Goal: Task Accomplishment & Management: Use online tool/utility

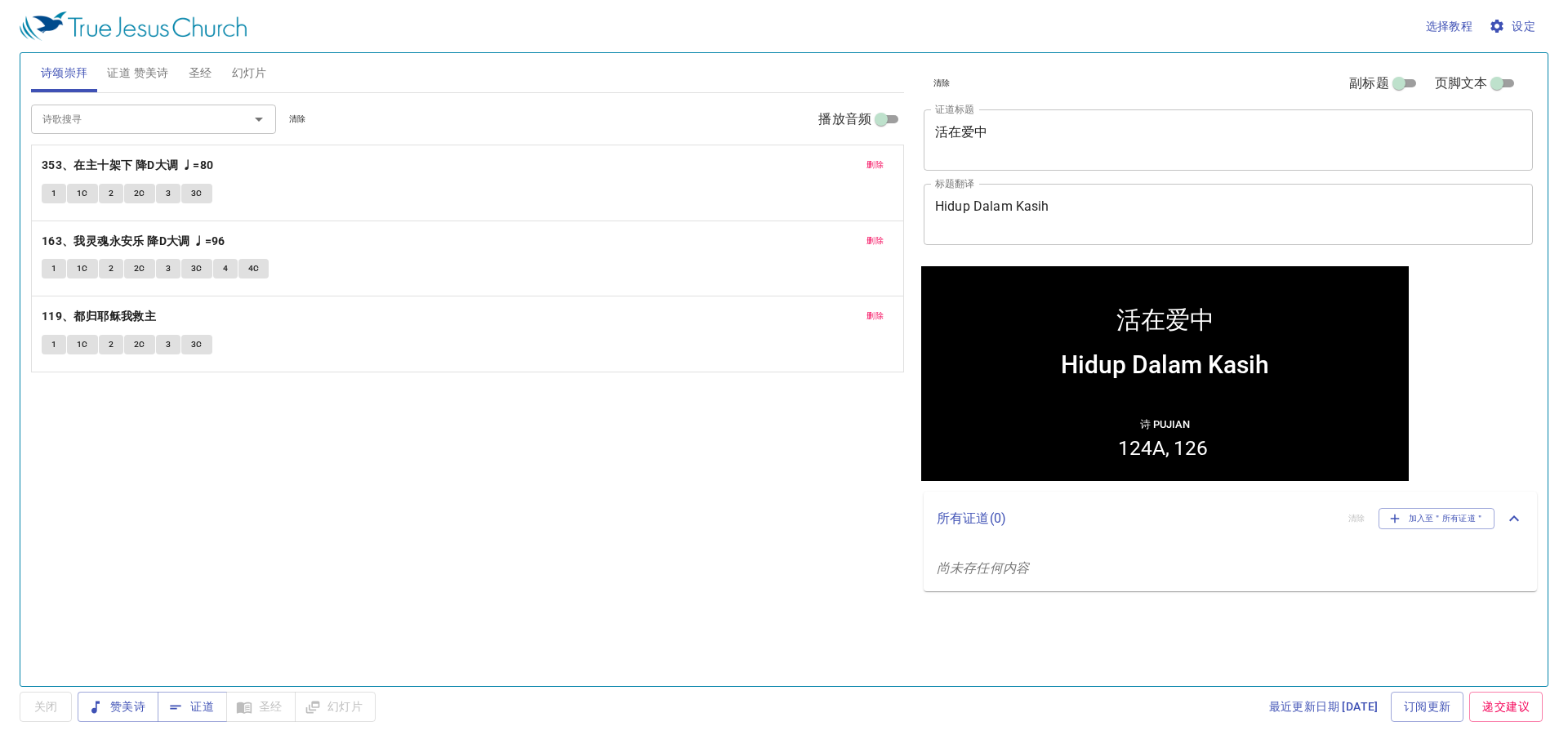
click at [879, 315] on span "删除" at bounding box center [874, 316] width 17 height 15
click at [874, 244] on span "删除" at bounding box center [874, 240] width 17 height 15
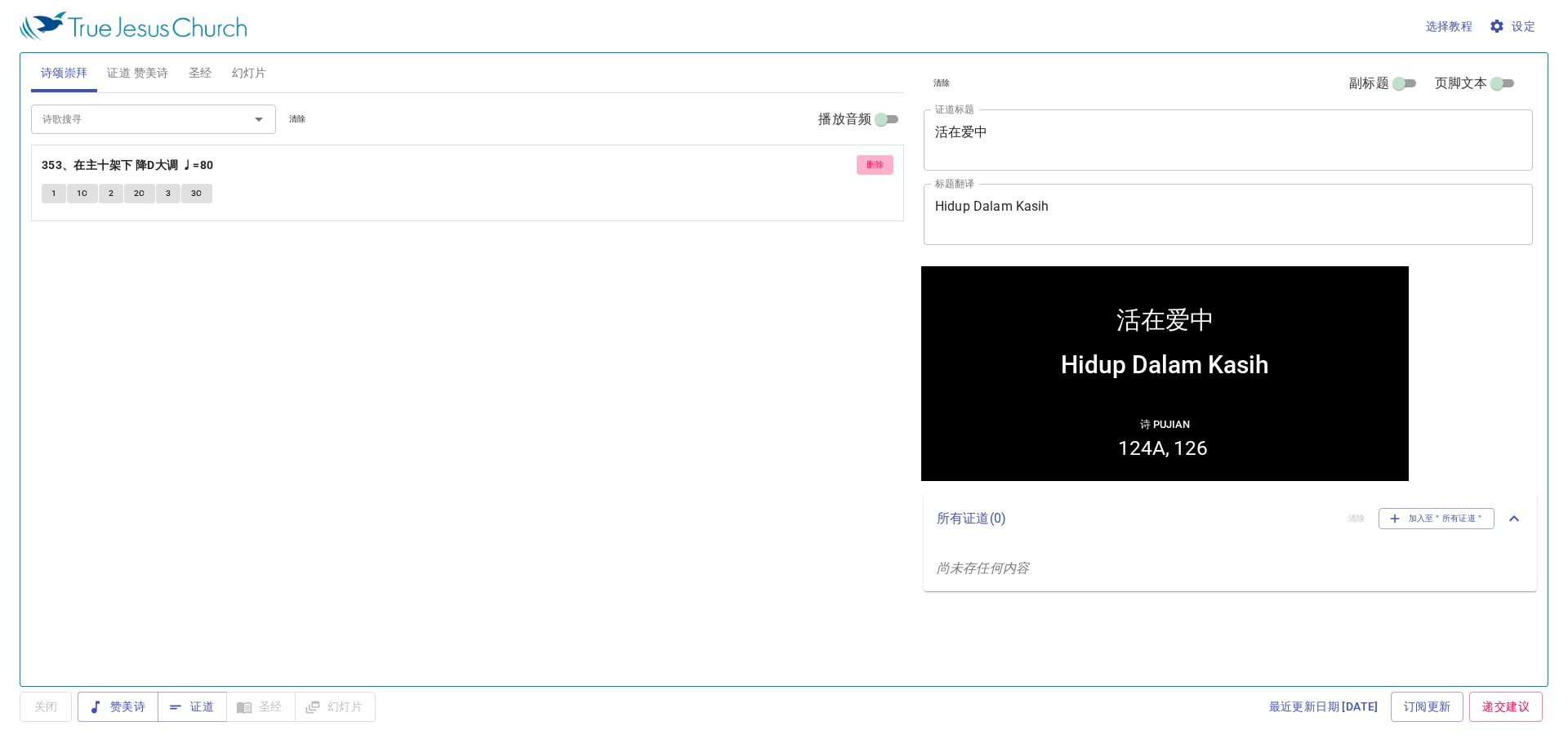
click at [885, 162] on button "删除" at bounding box center [874, 165] width 37 height 20
click at [264, 116] on icon "Open" at bounding box center [259, 119] width 20 height 20
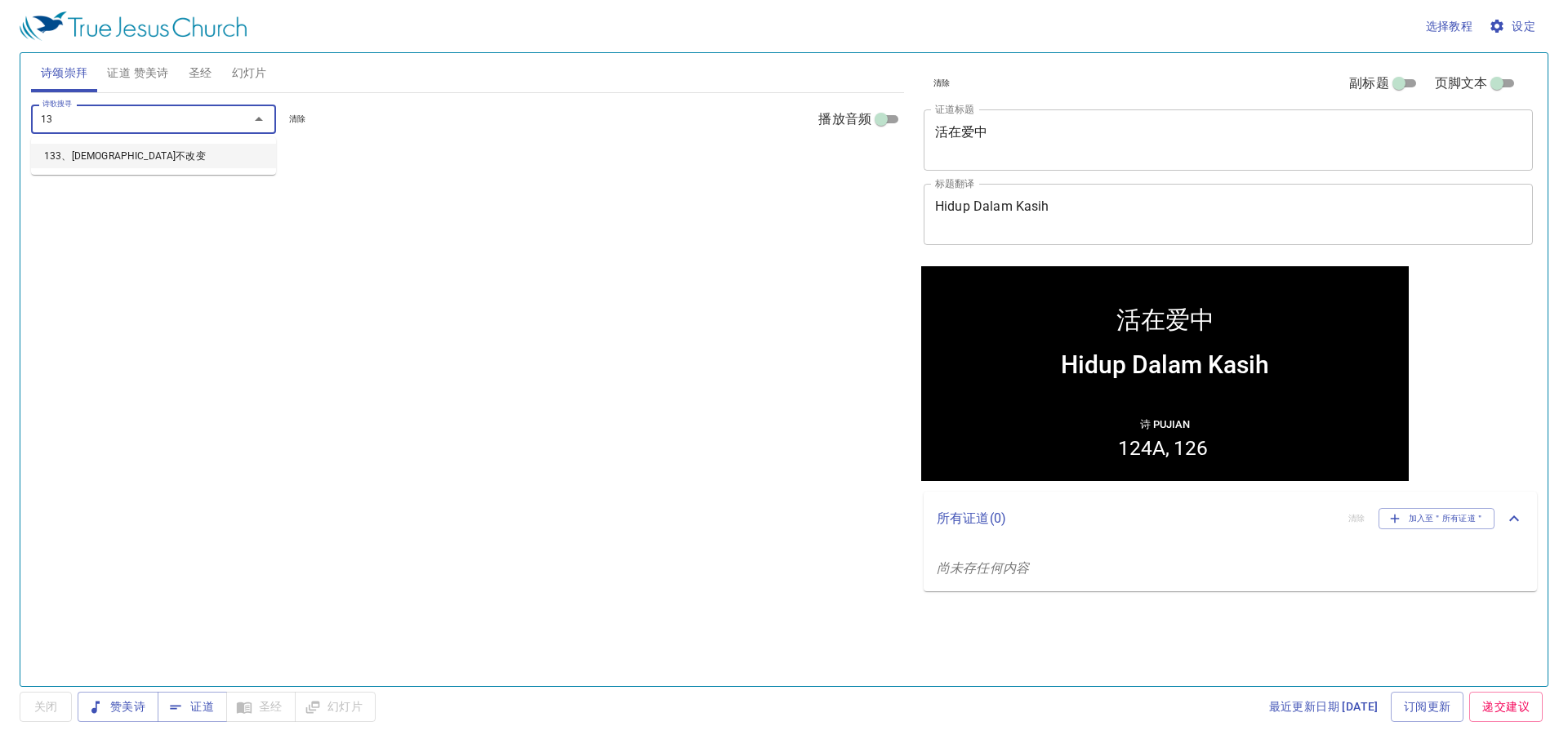
type input "133"
click at [140, 149] on li "133、[DEMOGRAPHIC_DATA]不改变" at bounding box center [153, 156] width 245 height 25
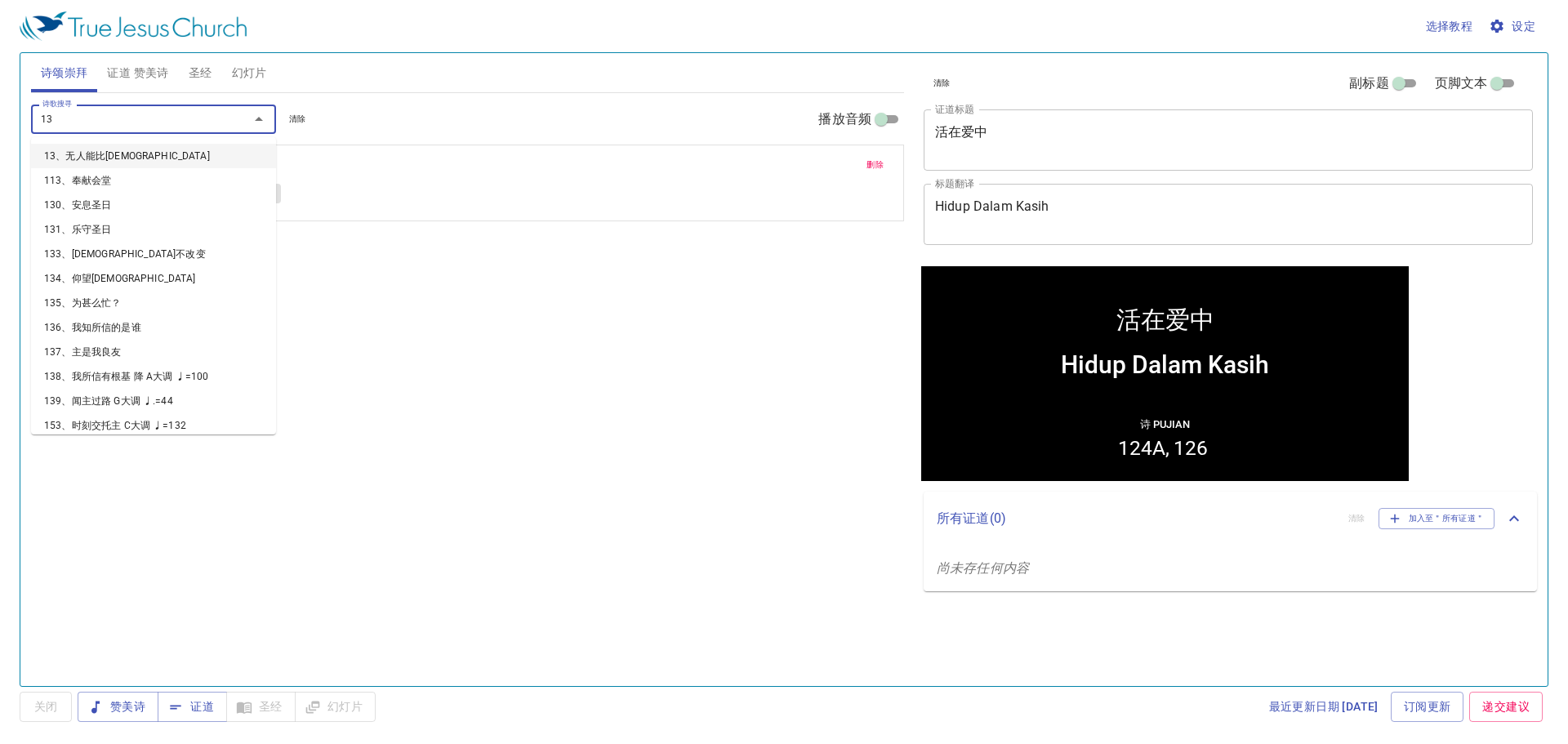
type input "134"
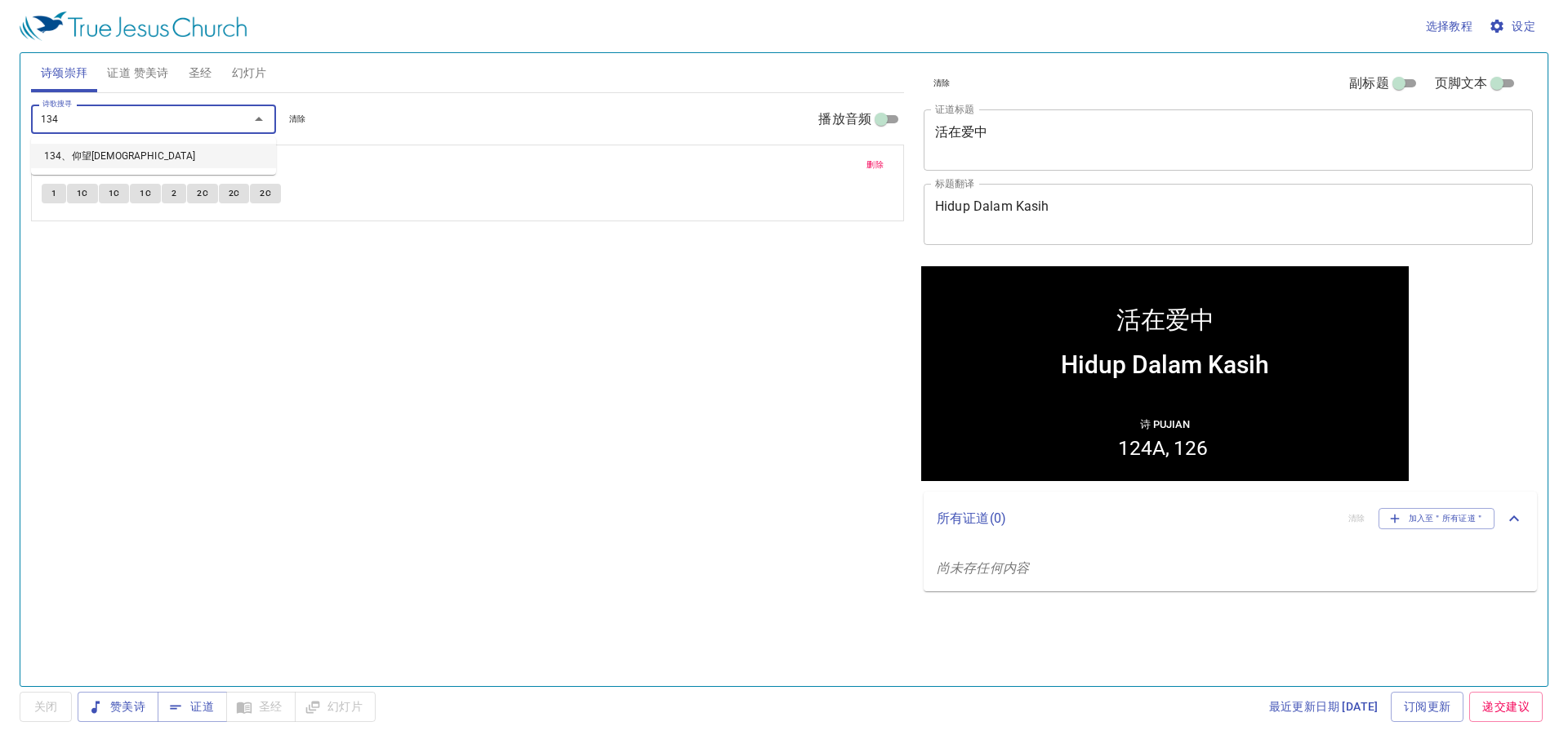
click at [148, 157] on li "134、仰望[DEMOGRAPHIC_DATA]" at bounding box center [153, 156] width 245 height 25
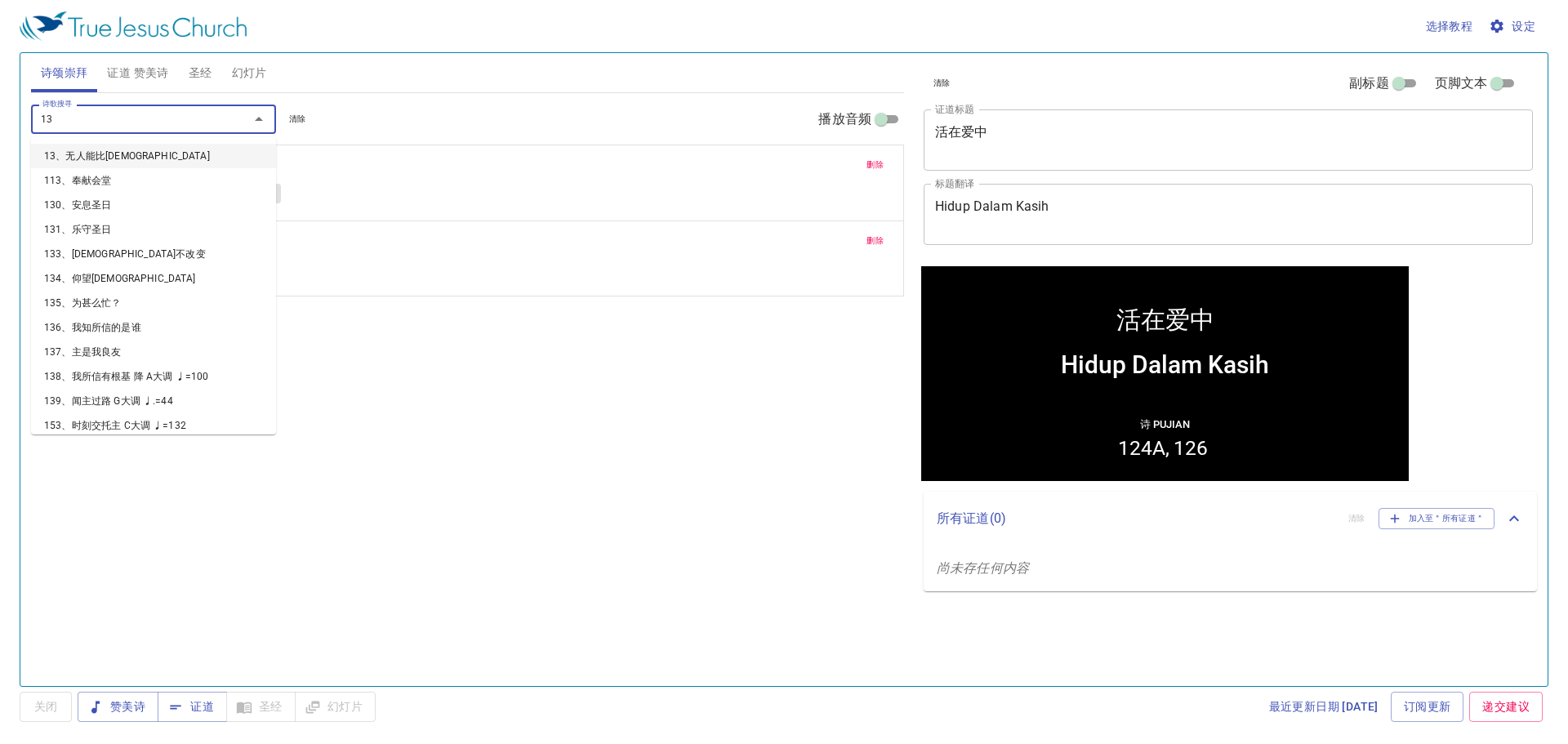
type input "135"
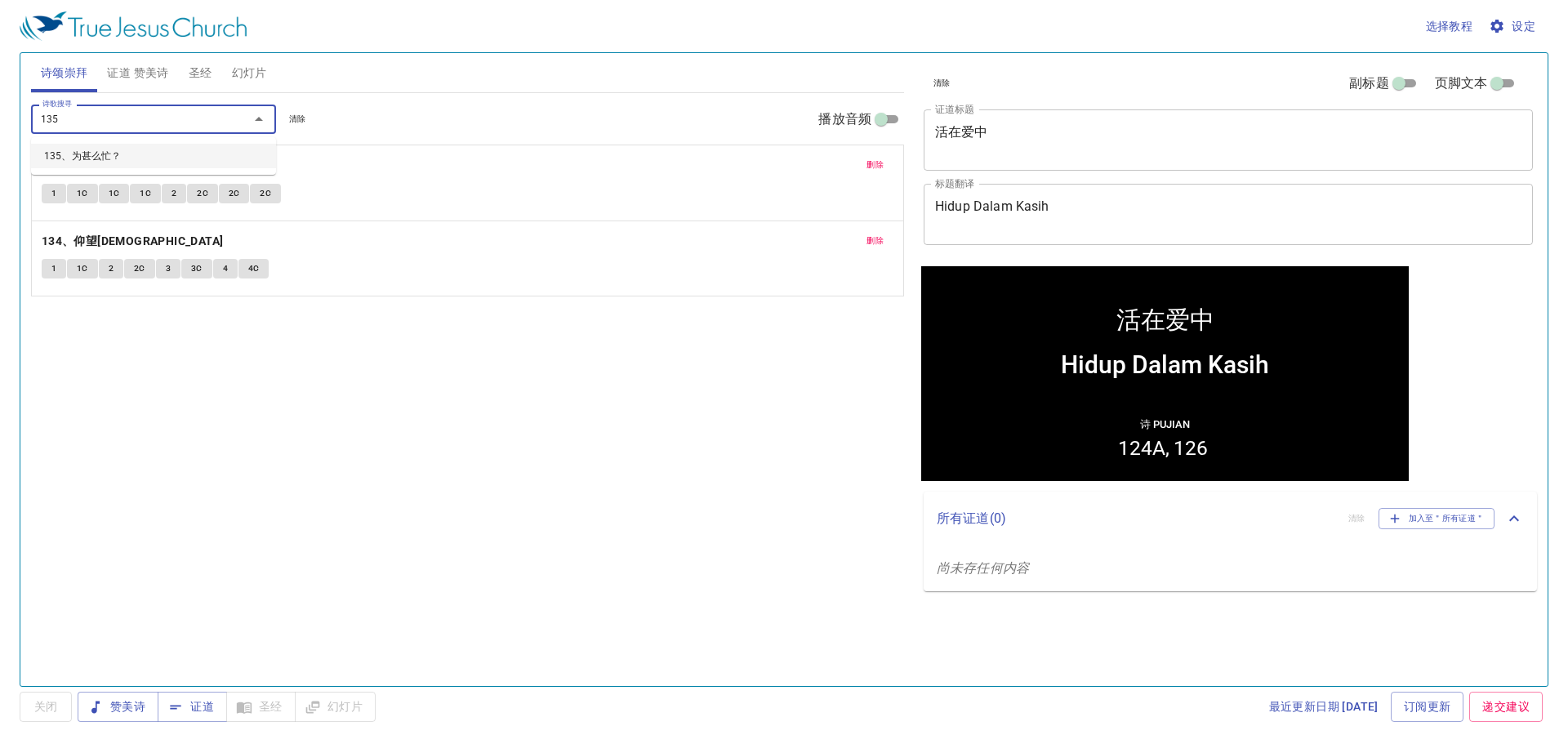
click at [157, 152] on li "135、为甚么忙？" at bounding box center [153, 156] width 245 height 25
click at [48, 197] on button "1" at bounding box center [54, 194] width 25 height 20
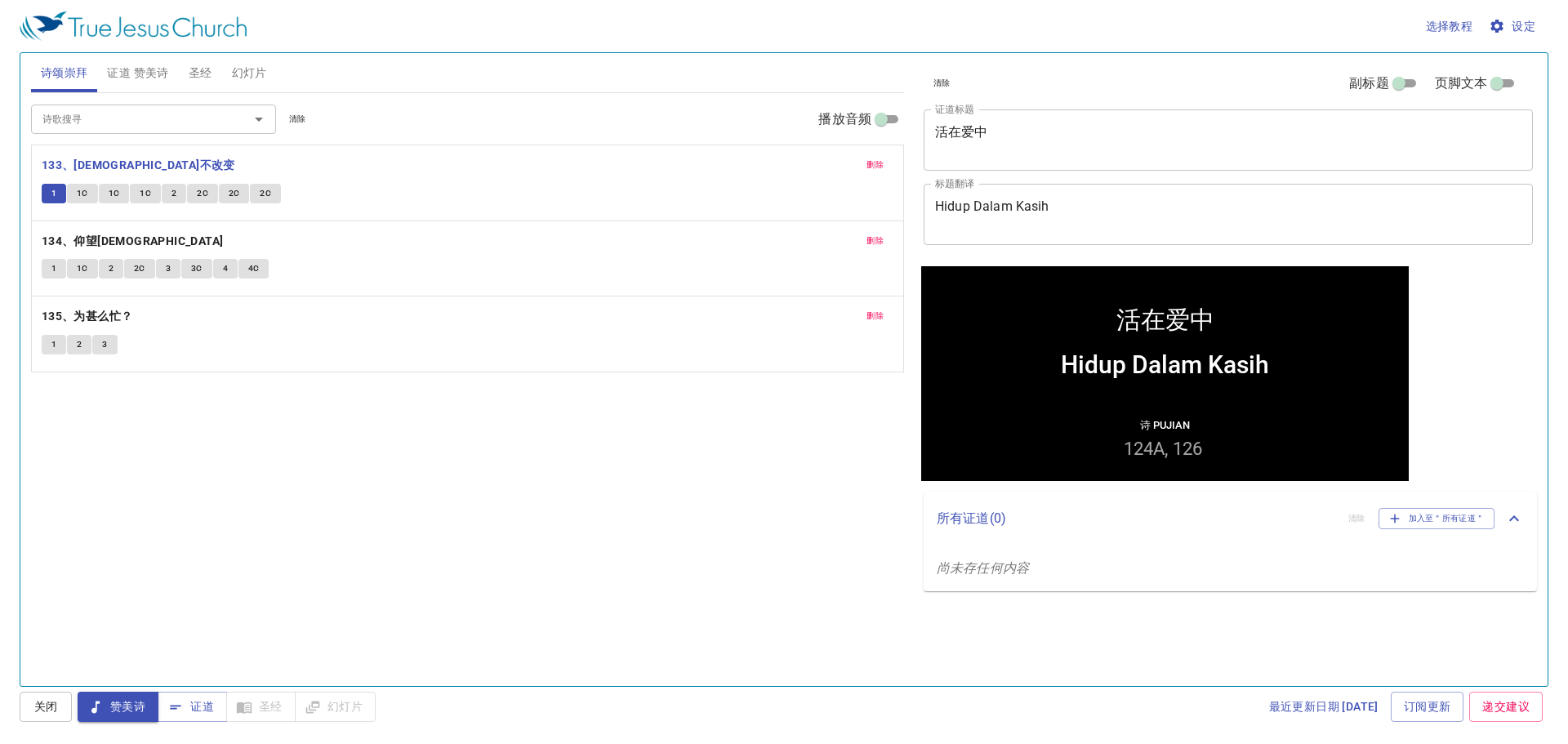
click at [74, 191] on button "1C" at bounding box center [81, 194] width 31 height 20
click at [107, 201] on button "1C" at bounding box center [113, 194] width 31 height 20
click at [149, 200] on span "1C" at bounding box center [146, 193] width 12 height 15
click at [172, 198] on span "2" at bounding box center [174, 193] width 5 height 15
click at [195, 198] on button "2C" at bounding box center [202, 194] width 31 height 20
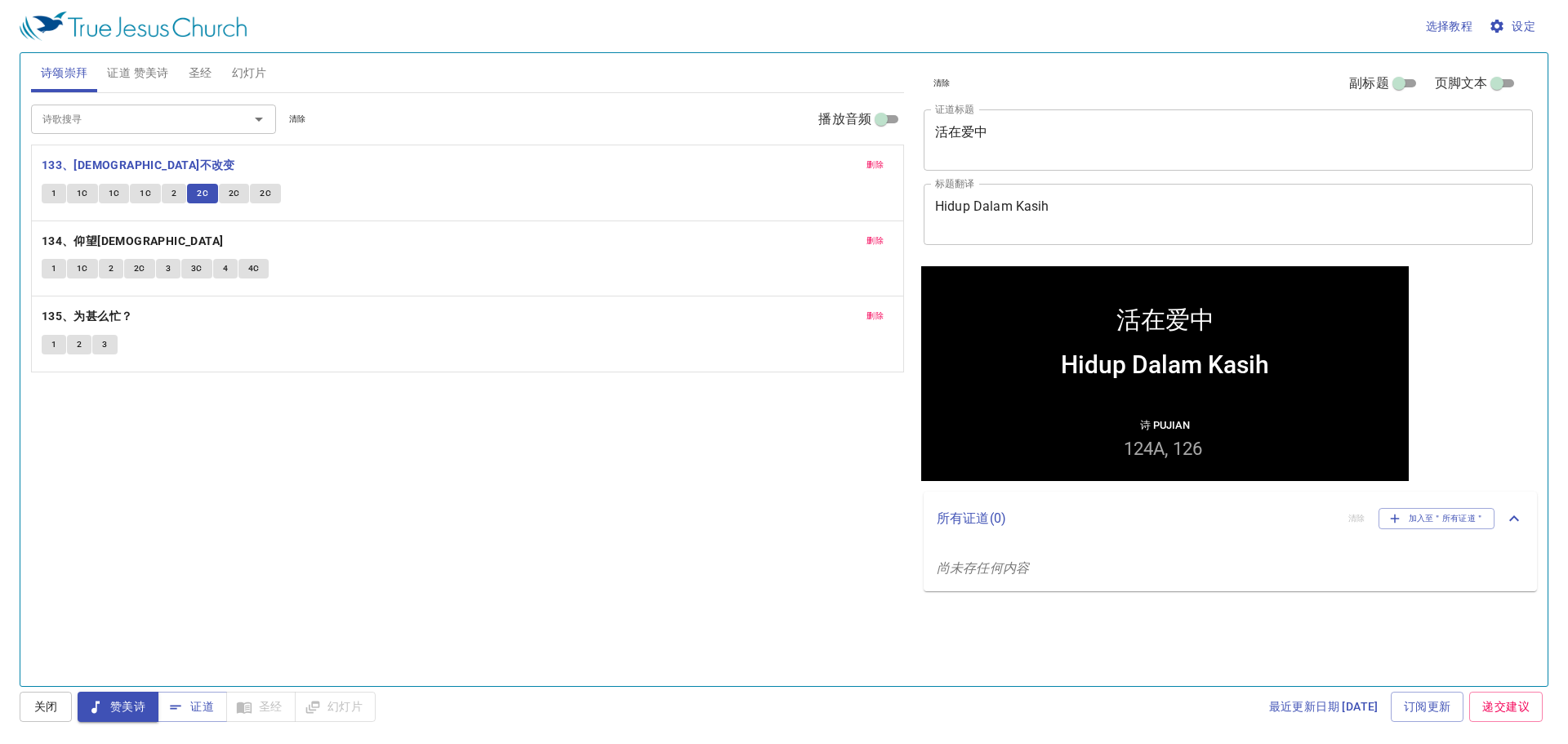
click at [228, 190] on span "2C" at bounding box center [234, 193] width 12 height 15
click at [254, 186] on button "2C" at bounding box center [265, 194] width 31 height 20
click at [59, 271] on button "1" at bounding box center [54, 269] width 25 height 20
click at [79, 274] on span "1C" at bounding box center [82, 268] width 12 height 15
click at [113, 268] on button "2" at bounding box center [110, 269] width 25 height 20
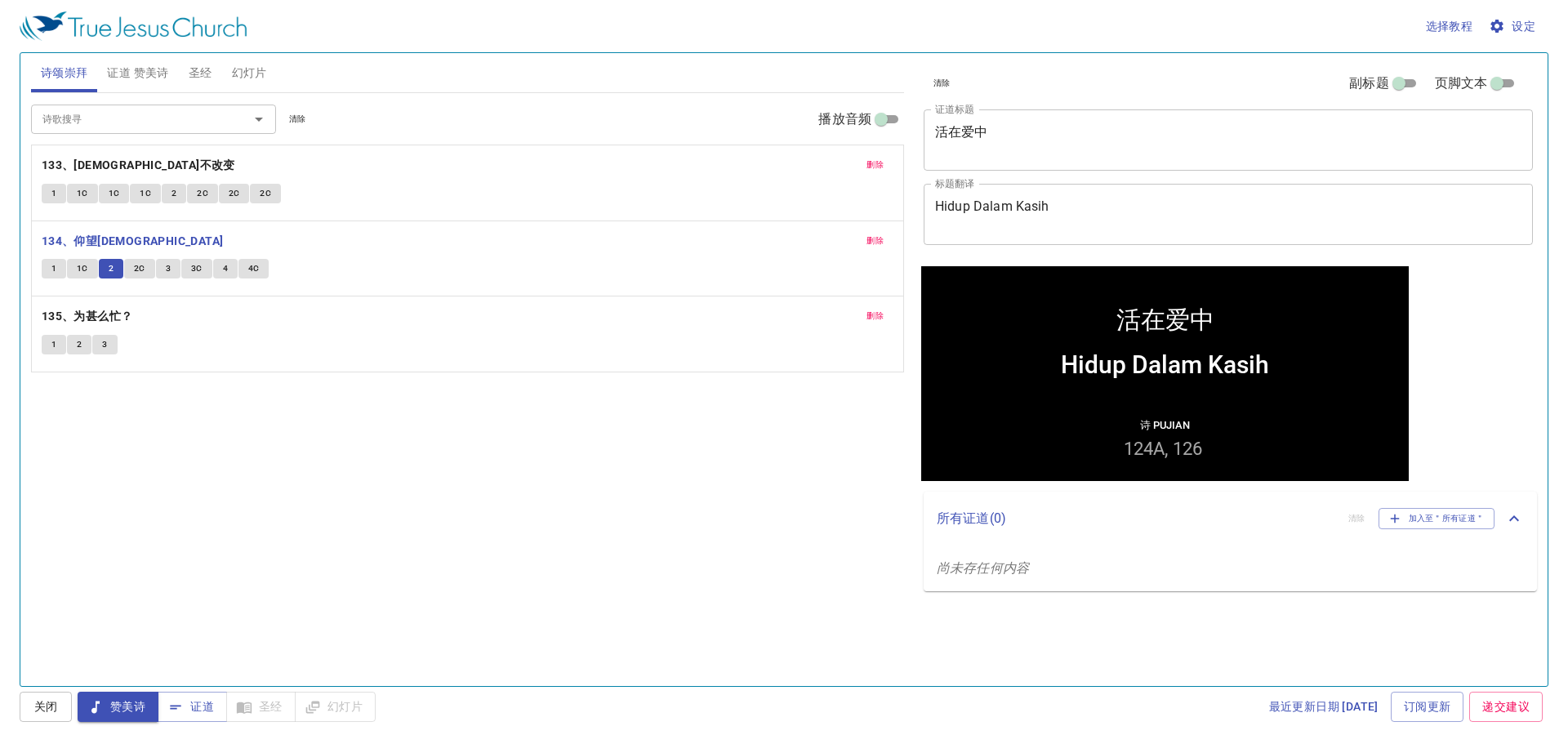
click at [134, 267] on span "2C" at bounding box center [140, 268] width 12 height 15
click at [167, 274] on span "3" at bounding box center [168, 268] width 5 height 15
click at [191, 275] on span "3C" at bounding box center [197, 268] width 12 height 15
click at [218, 275] on button "4" at bounding box center [225, 269] width 25 height 20
click at [252, 271] on span "4C" at bounding box center [254, 268] width 12 height 15
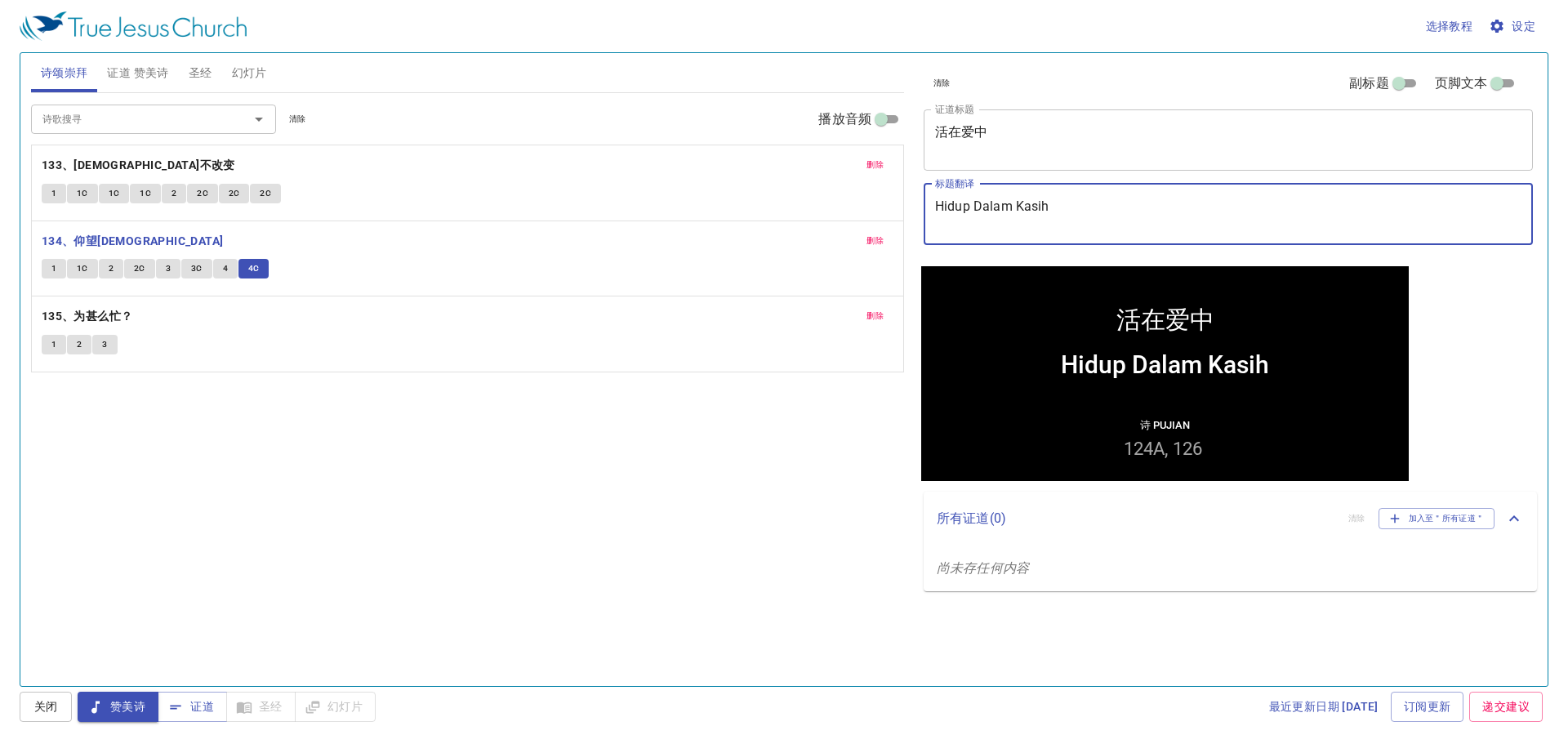
drag, startPoint x: 1181, startPoint y: 208, endPoint x: 936, endPoint y: 212, distance: 245.0
click at [936, 212] on textarea "Hidup Dalam Kasih" at bounding box center [1227, 214] width 586 height 31
drag, startPoint x: 936, startPoint y: 205, endPoint x: 1111, endPoint y: 210, distance: 175.1
click at [1111, 210] on textarea "Berjalan Dalam Terang Tuhan" at bounding box center [1227, 214] width 586 height 31
click at [1141, 213] on textarea "Berjalan Dalam Terang Tuhan" at bounding box center [1227, 214] width 586 height 31
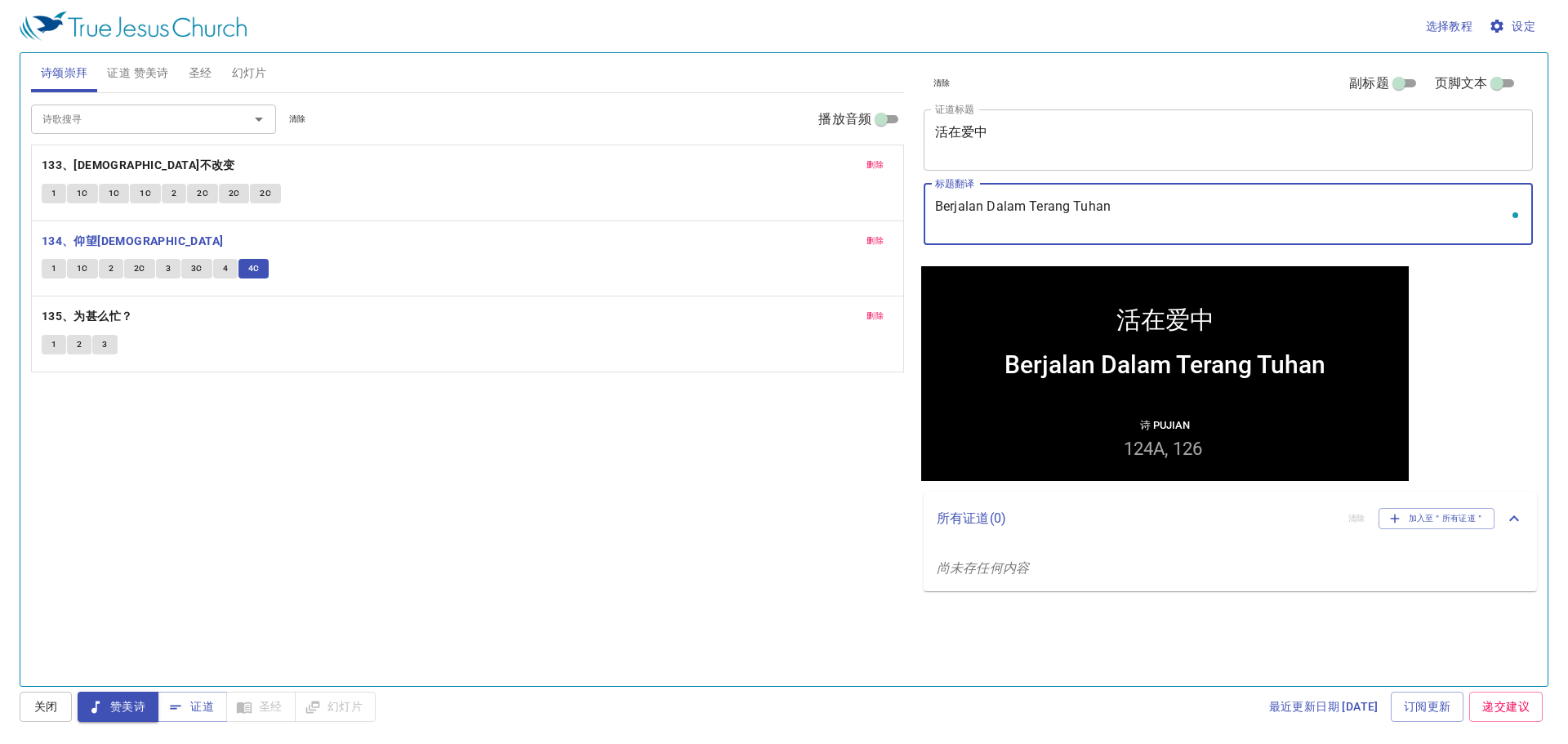
type textarea "Berjalan Dalam Terang Tuhan"
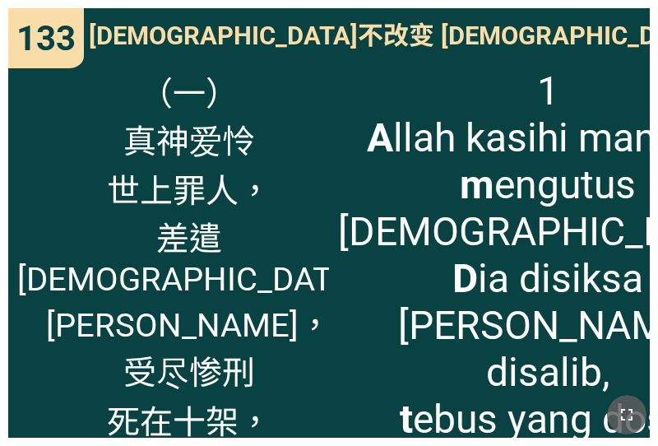
click at [637, 411] on button "button" at bounding box center [626, 414] width 39 height 39
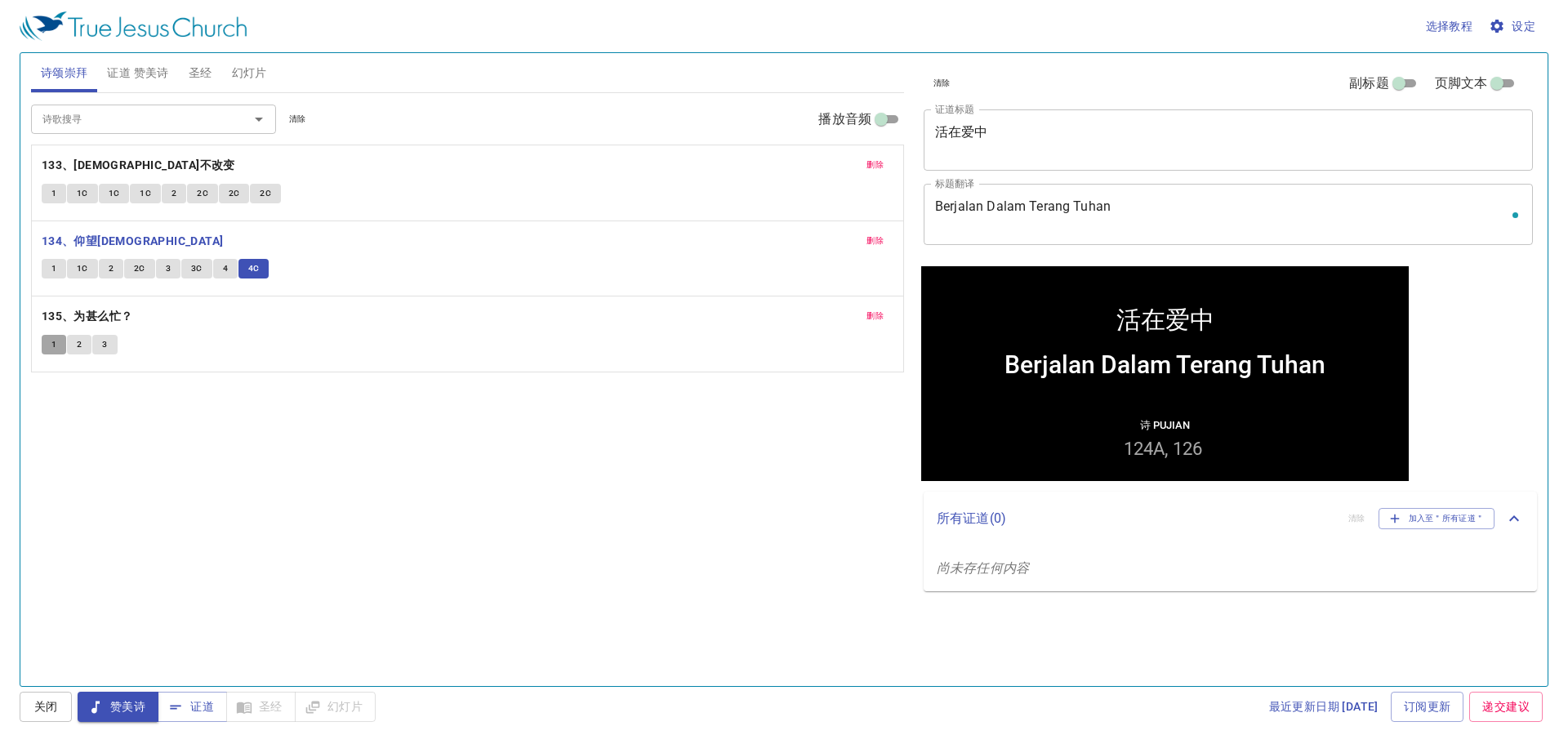
click at [57, 338] on span "1" at bounding box center [54, 345] width 5 height 15
click at [129, 79] on span "证道 赞美诗" at bounding box center [138, 73] width 62 height 21
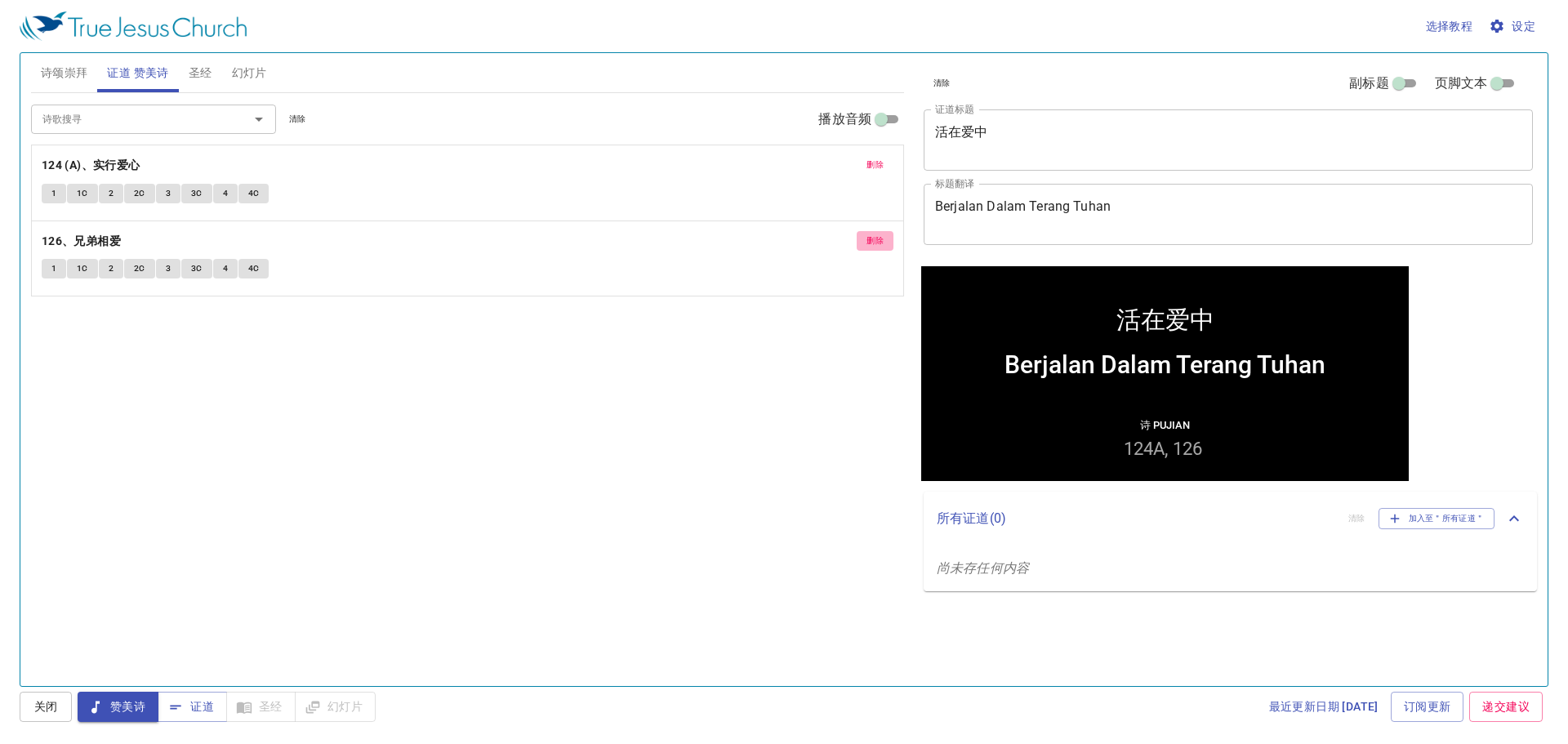
drag, startPoint x: 879, startPoint y: 236, endPoint x: 881, endPoint y: 172, distance: 64.0
click at [879, 233] on span "删除" at bounding box center [874, 240] width 17 height 15
click at [881, 168] on span "删除" at bounding box center [874, 165] width 17 height 15
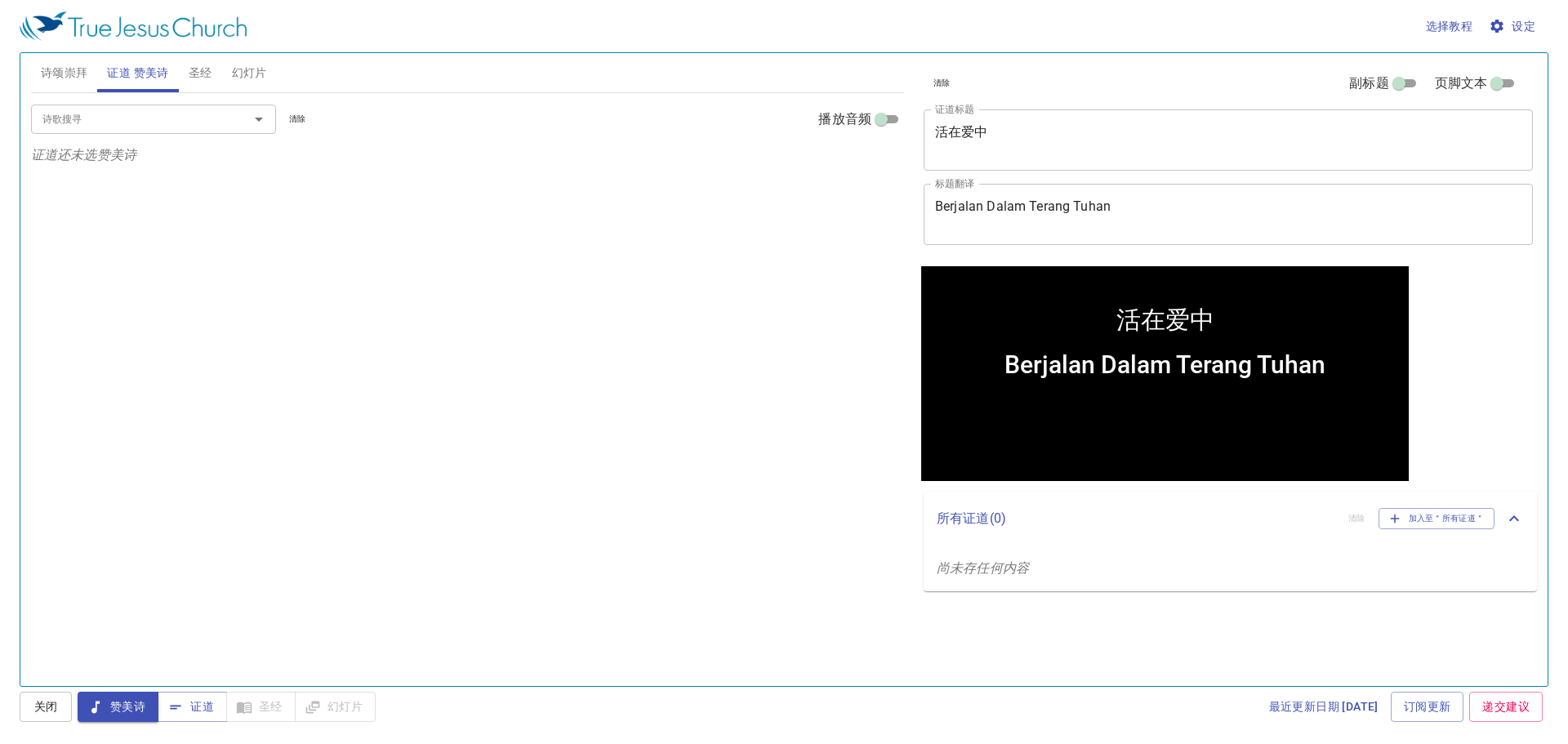
click at [168, 116] on input "诗歌搜寻" at bounding box center [129, 118] width 187 height 19
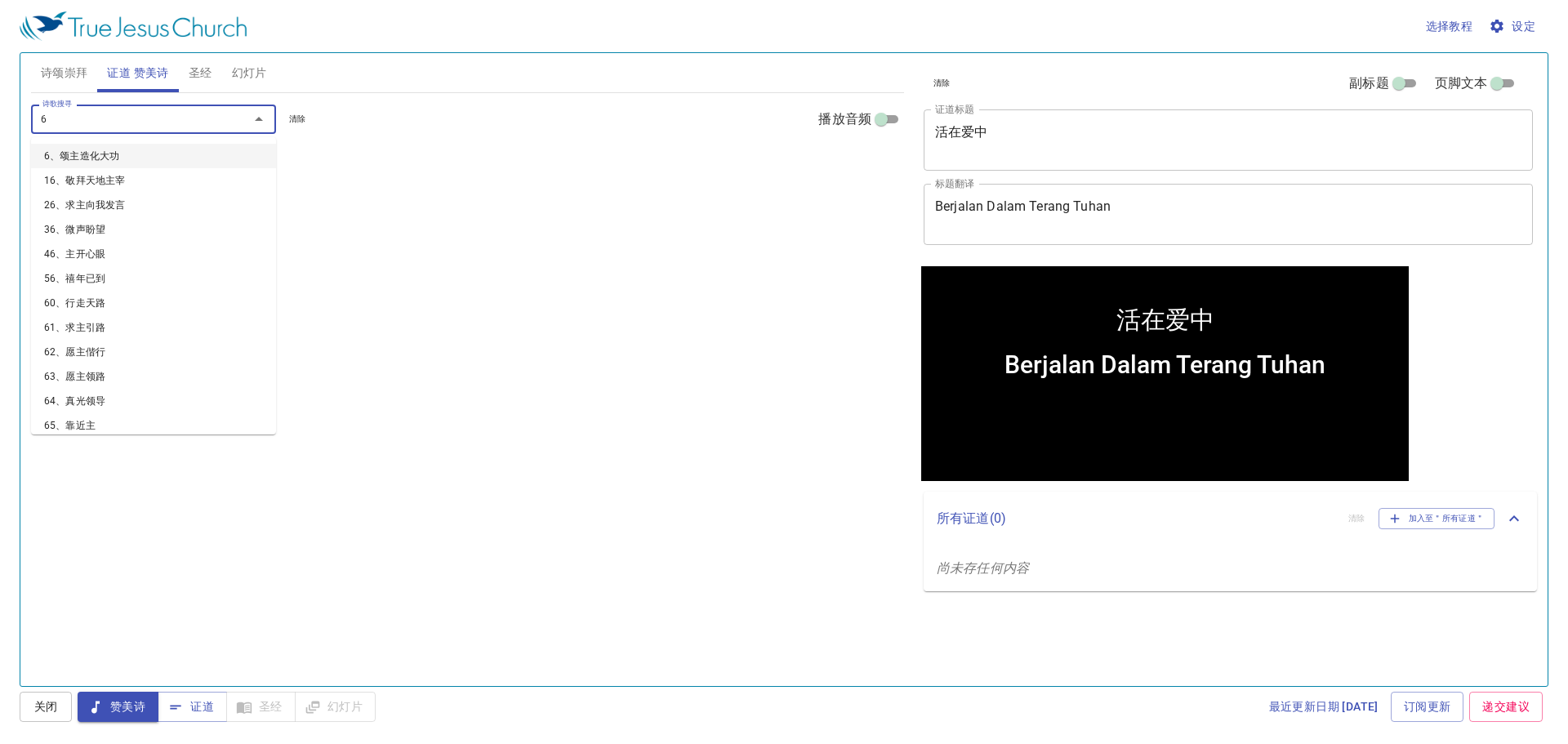
type input "64"
click at [158, 151] on li "64、真光领导" at bounding box center [153, 156] width 245 height 25
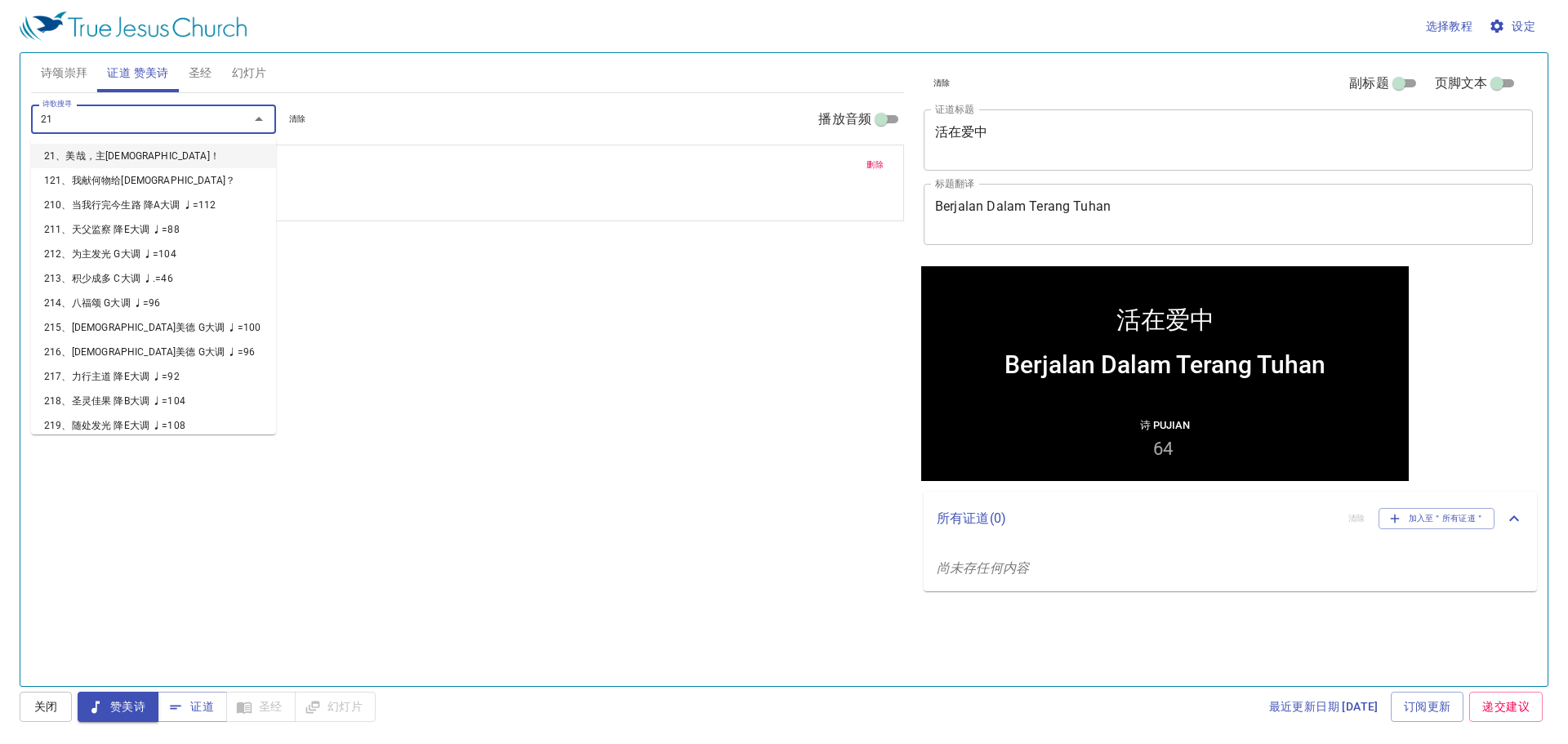
type input "212"
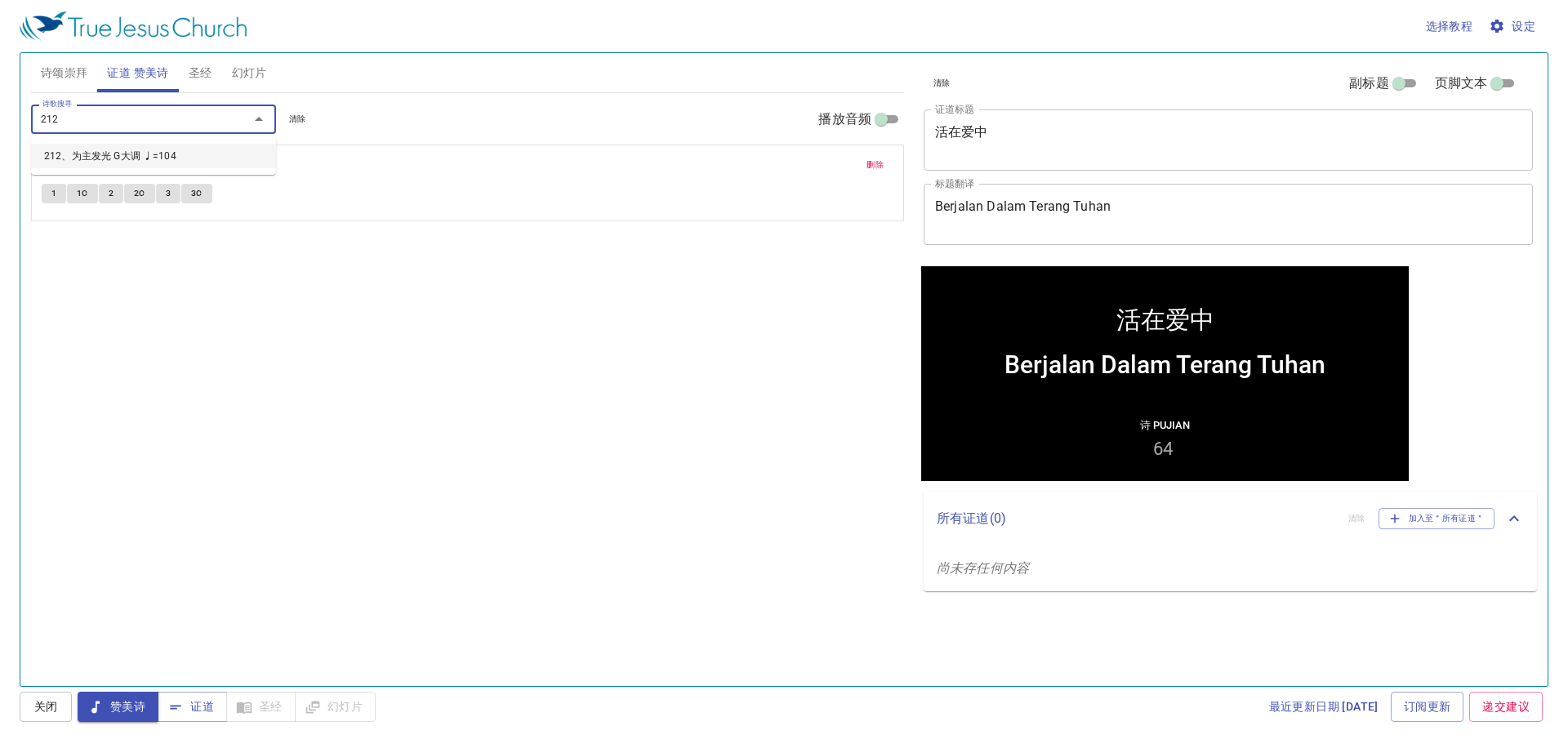
click at [114, 151] on li "212、为主发光 G大调 ♩=104" at bounding box center [153, 156] width 245 height 25
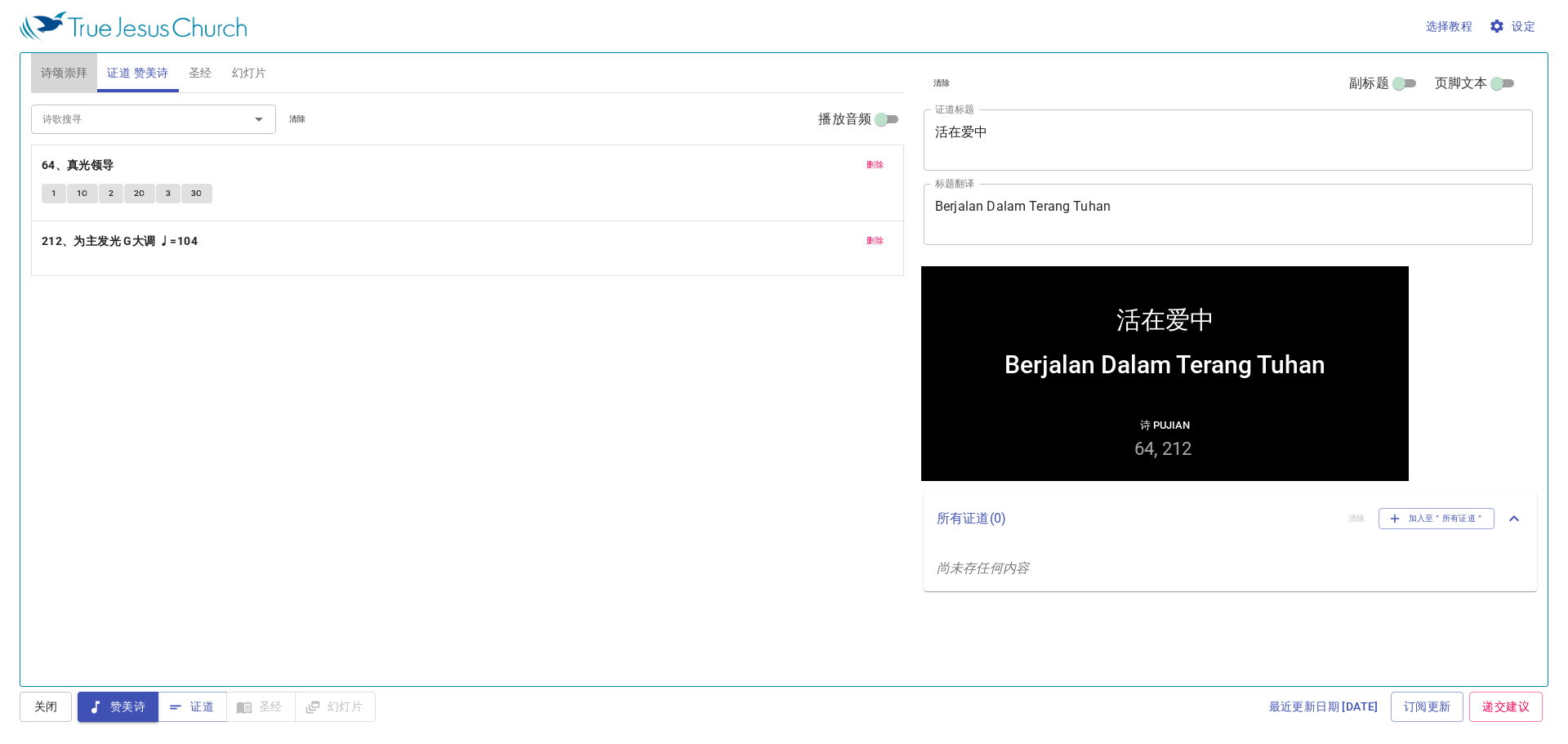
click at [91, 72] on button "诗颂崇拜" at bounding box center [64, 72] width 67 height 39
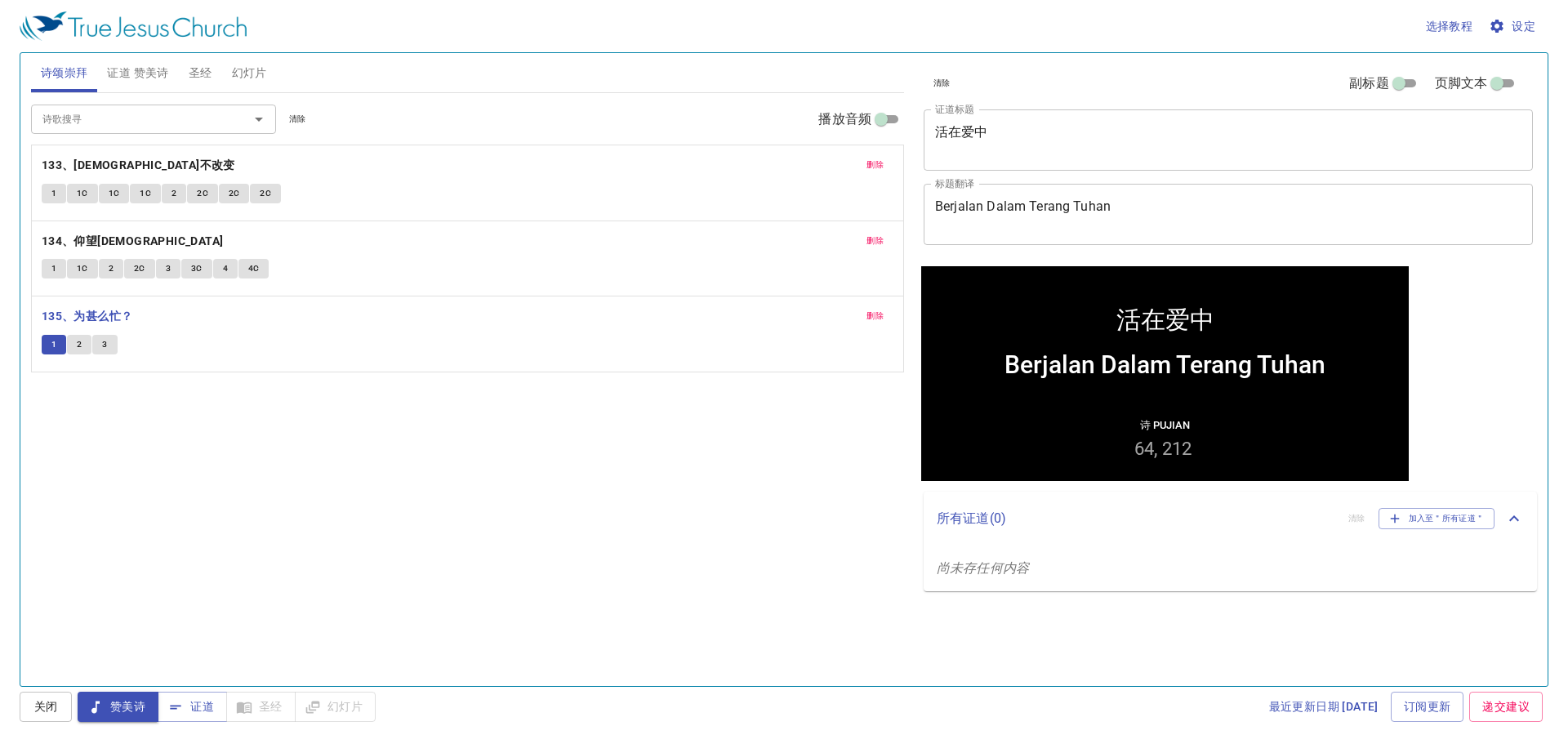
click at [78, 350] on span "2" at bounding box center [78, 345] width 5 height 15
click at [103, 352] on span "3" at bounding box center [104, 345] width 5 height 15
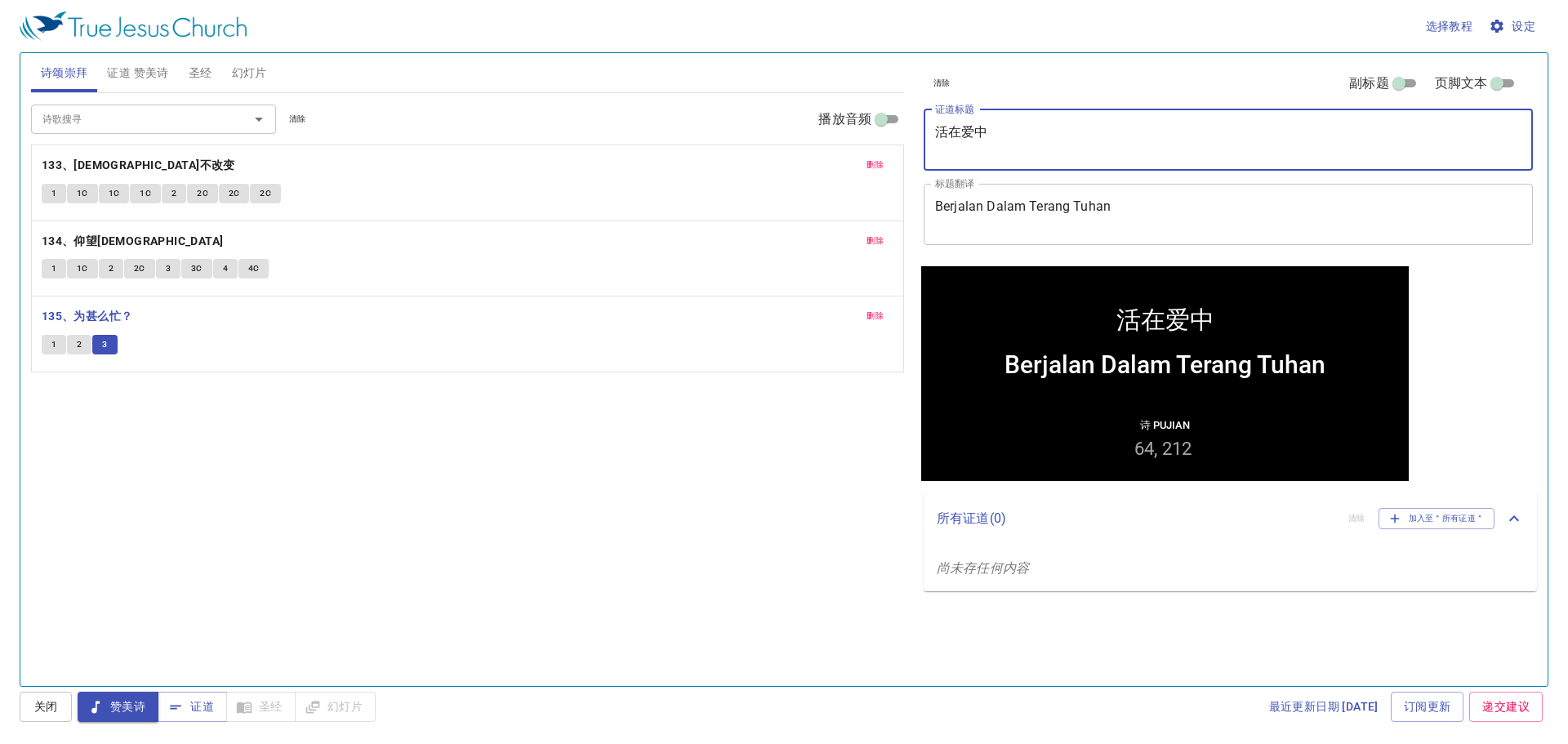
drag, startPoint x: 993, startPoint y: 144, endPoint x: 929, endPoint y: 125, distance: 66.8
click at [929, 125] on div "活在爱中 x 证道标题" at bounding box center [1227, 140] width 609 height 62
paste textarea "走在主的光明"
type textarea "走在主的光明中"
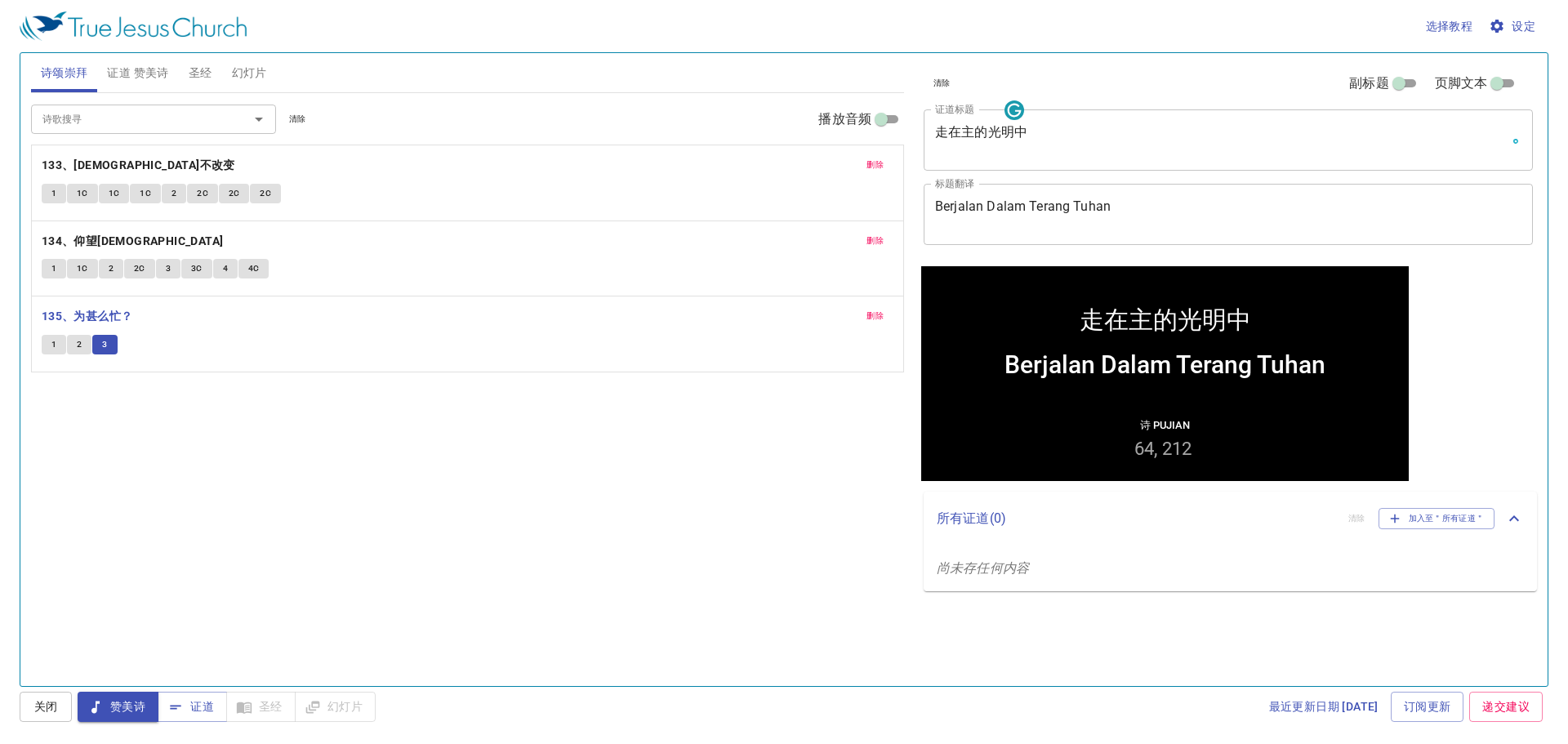
click at [1067, 70] on div "清除 副标题 页脚文本" at bounding box center [1220, 82] width 609 height 39
click at [141, 79] on span "证道 赞美诗" at bounding box center [138, 73] width 62 height 21
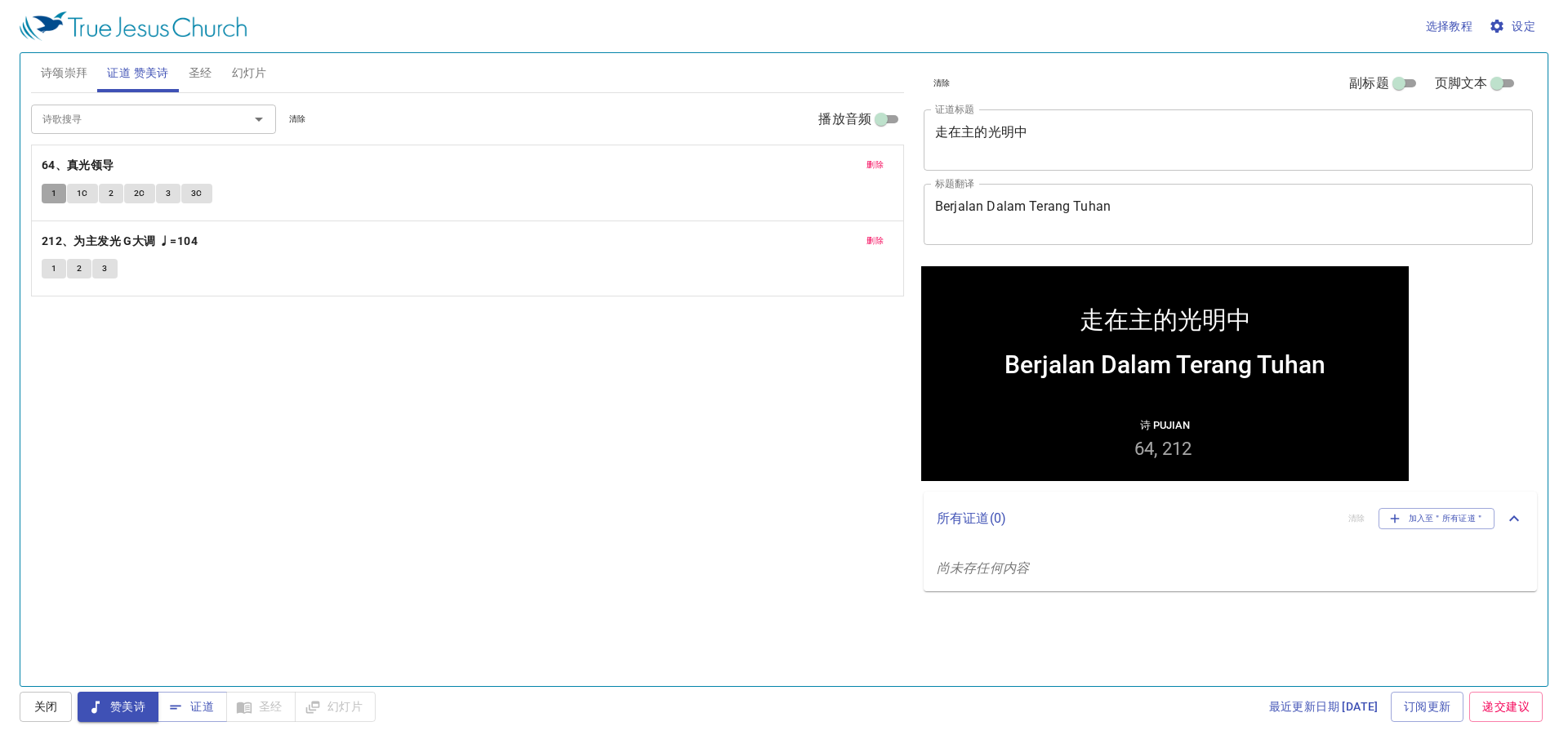
click at [60, 194] on button "1" at bounding box center [54, 194] width 25 height 20
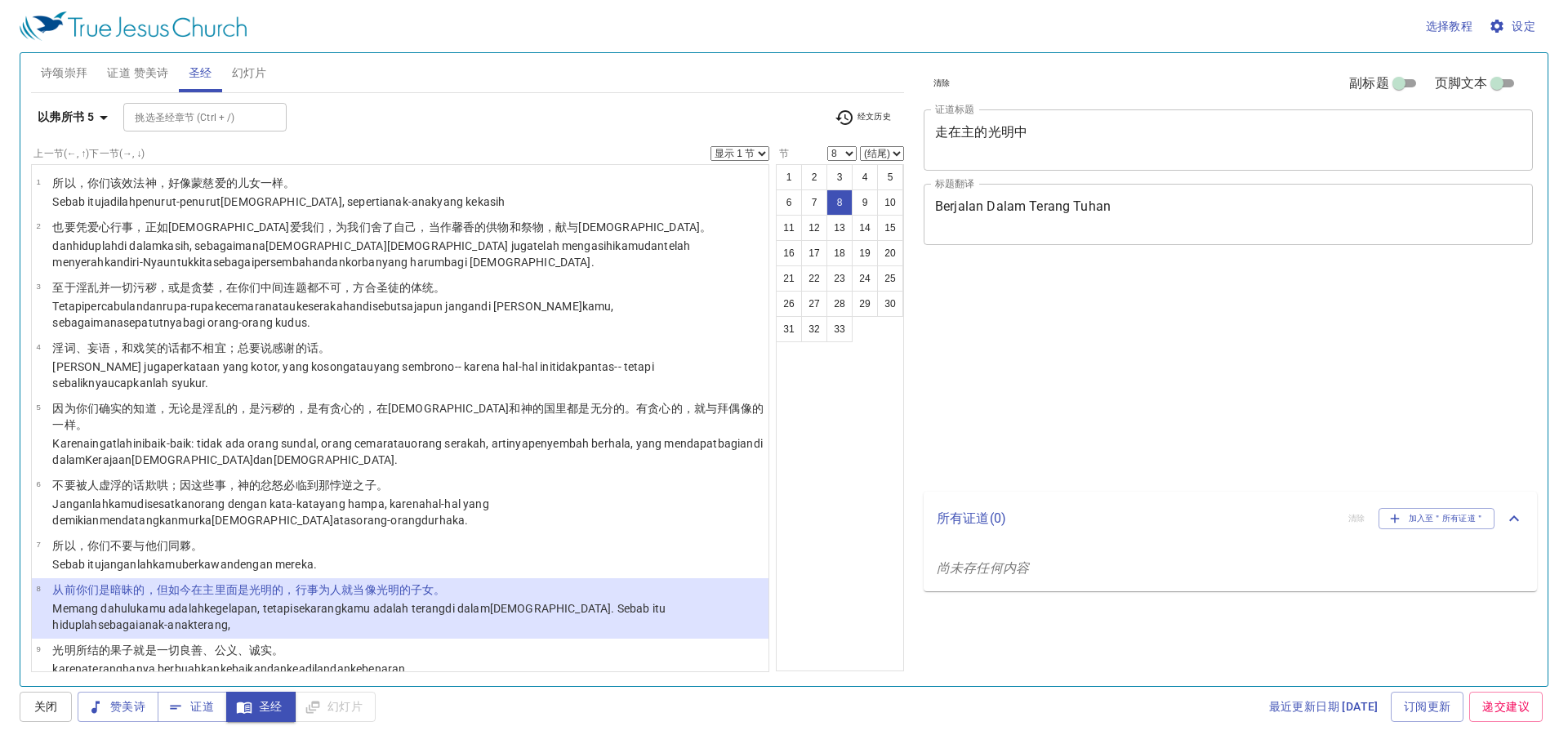
select select "8"
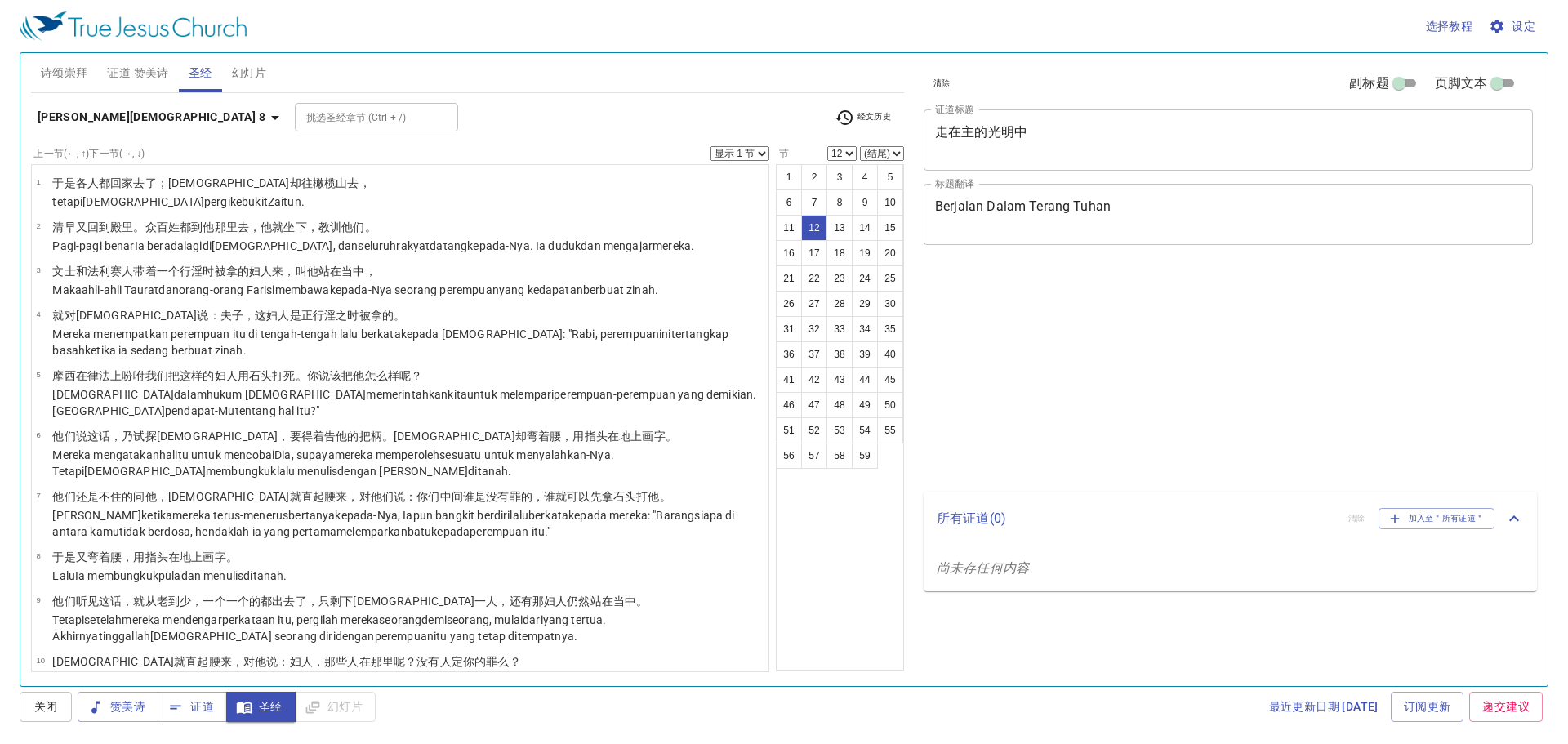
select select "12"
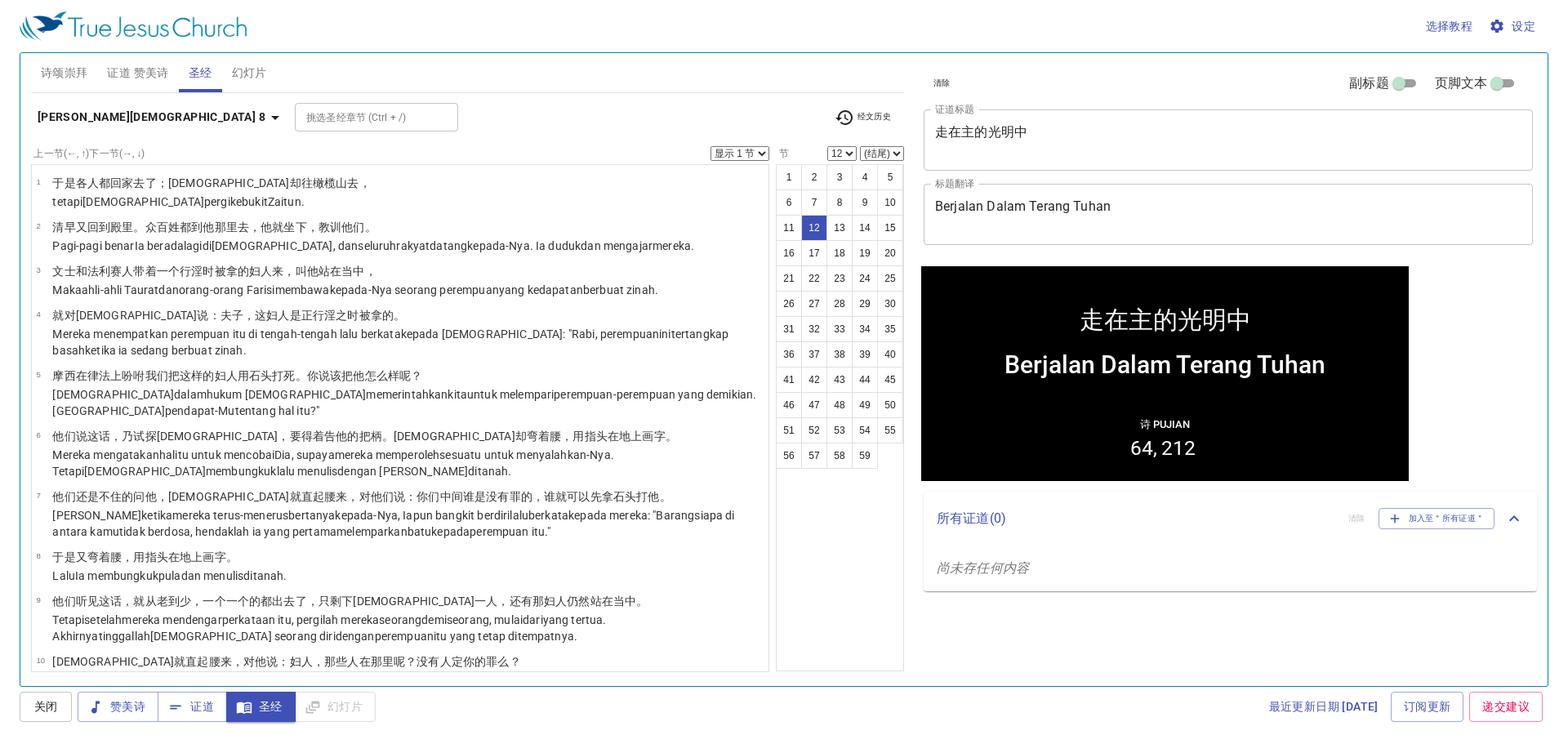
scroll to position [383, 0]
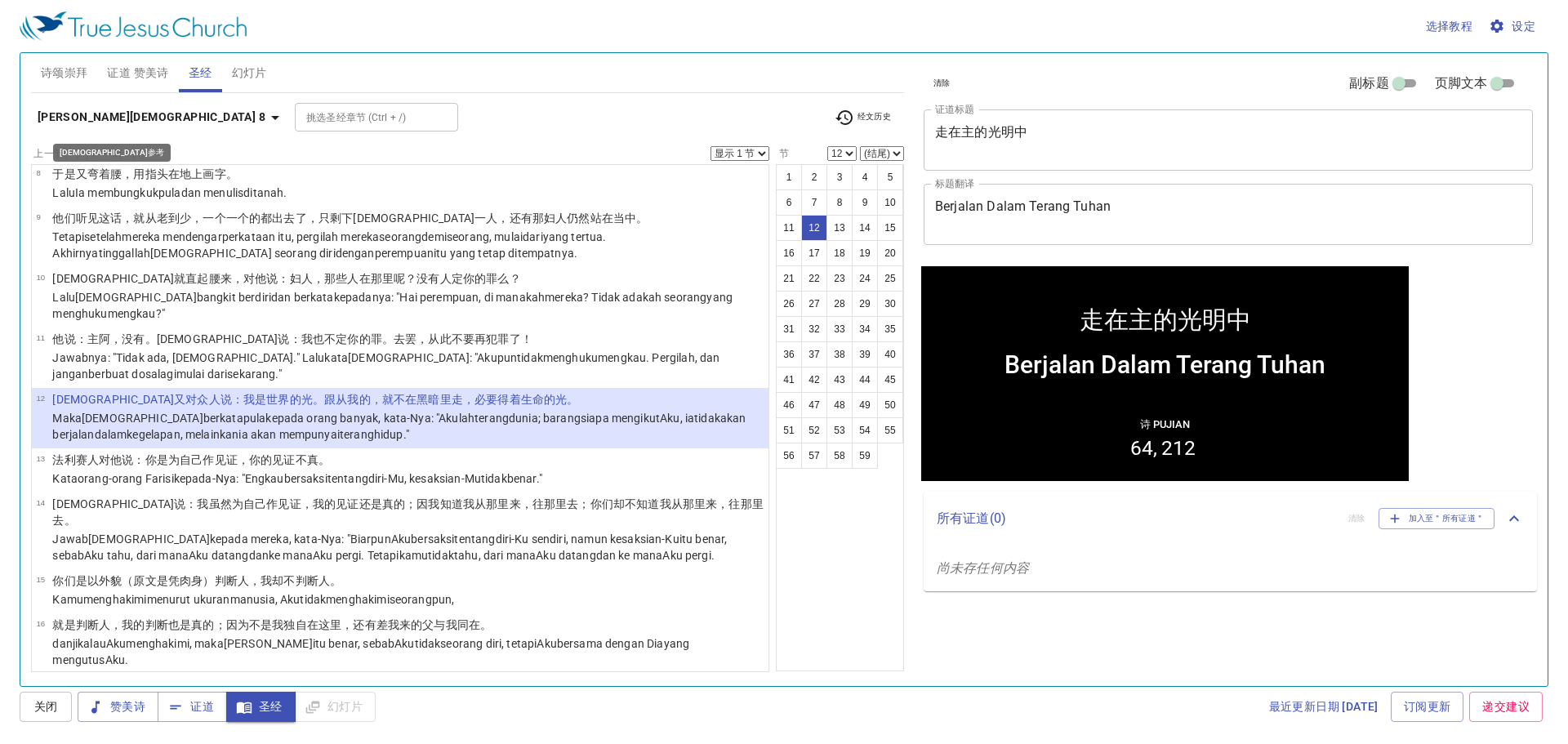
click at [71, 121] on b "[PERSON_NAME][DEMOGRAPHIC_DATA] 8" at bounding box center [151, 117] width 227 height 21
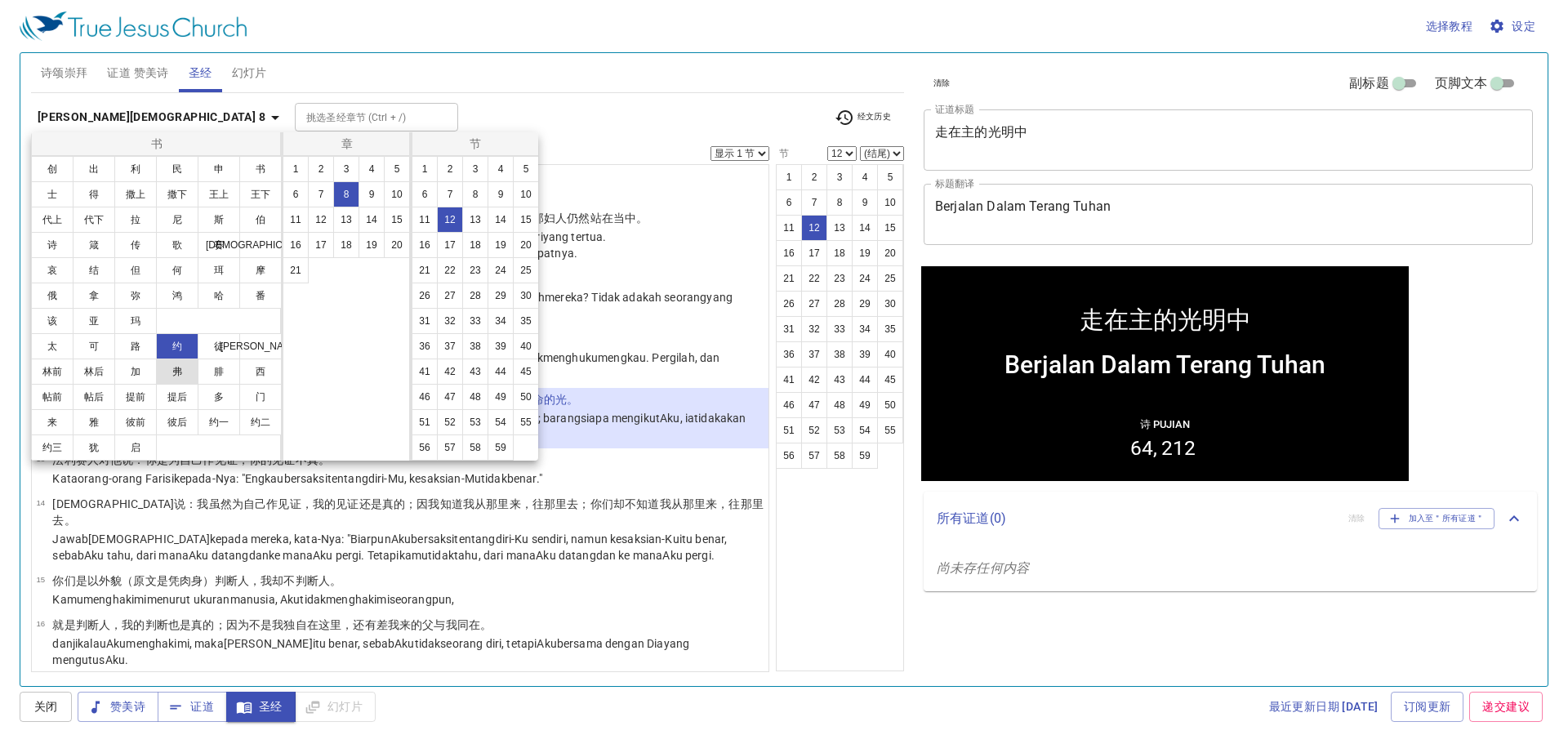
click at [168, 370] on button "弗" at bounding box center [177, 372] width 43 height 26
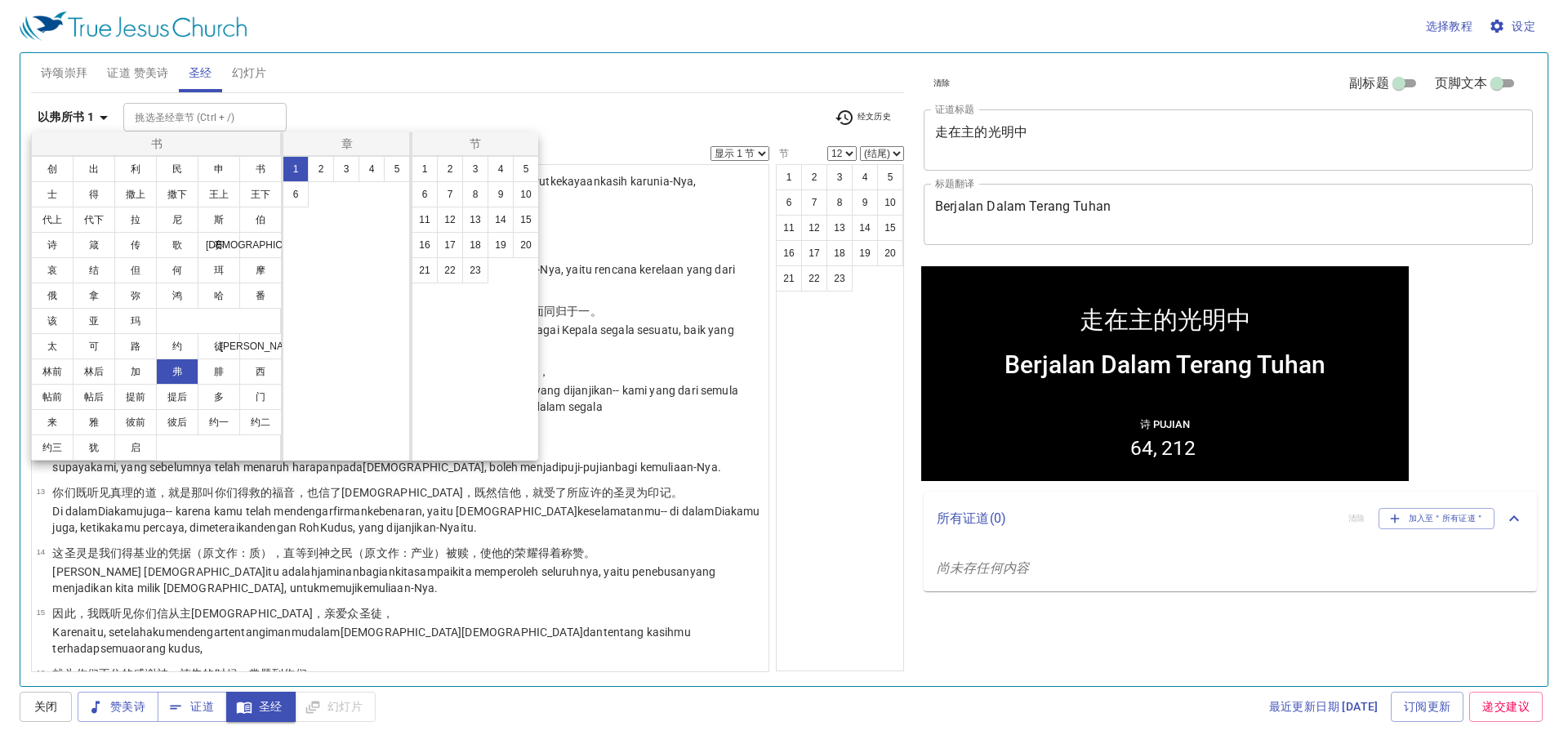
scroll to position [0, 0]
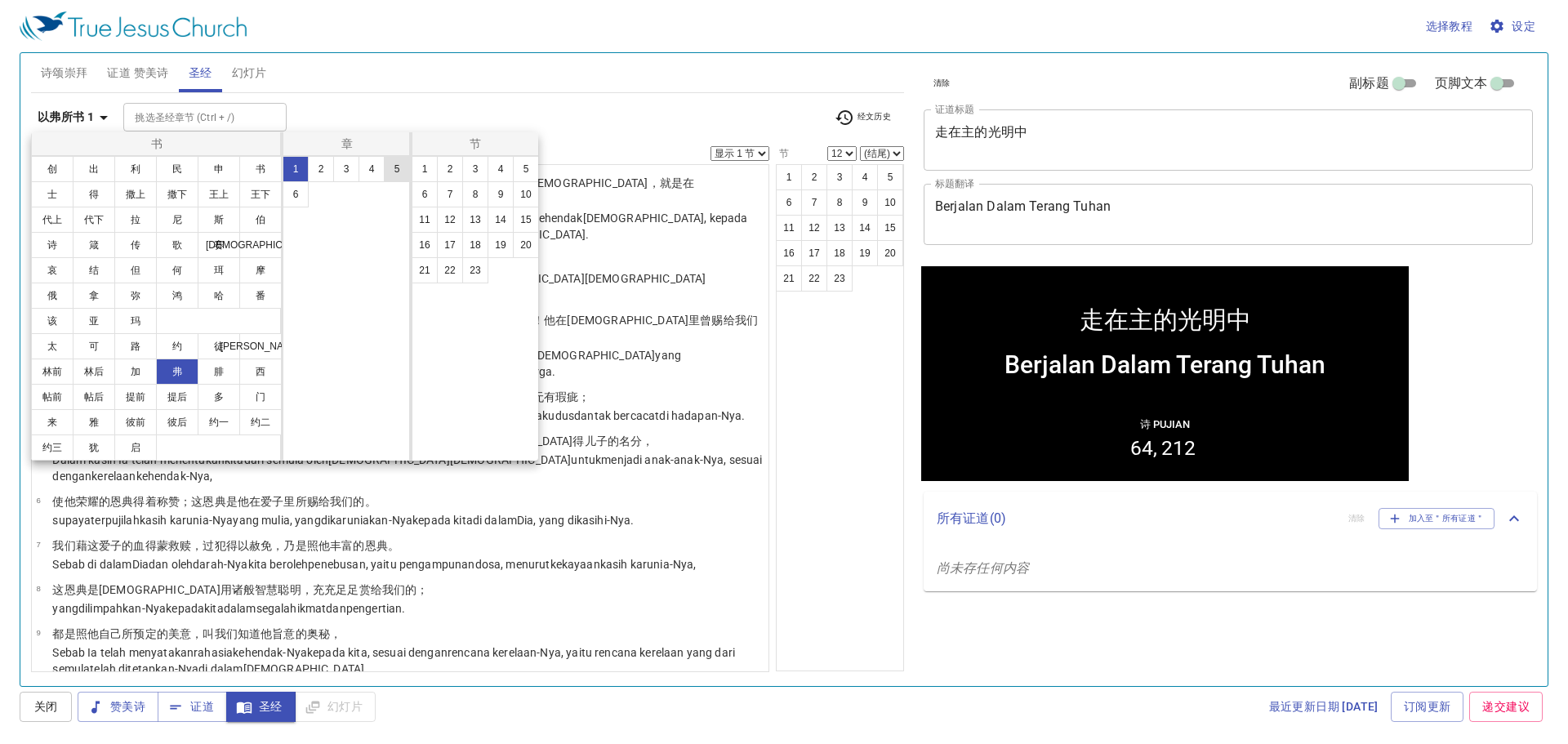
click at [385, 174] on button "5" at bounding box center [396, 169] width 26 height 26
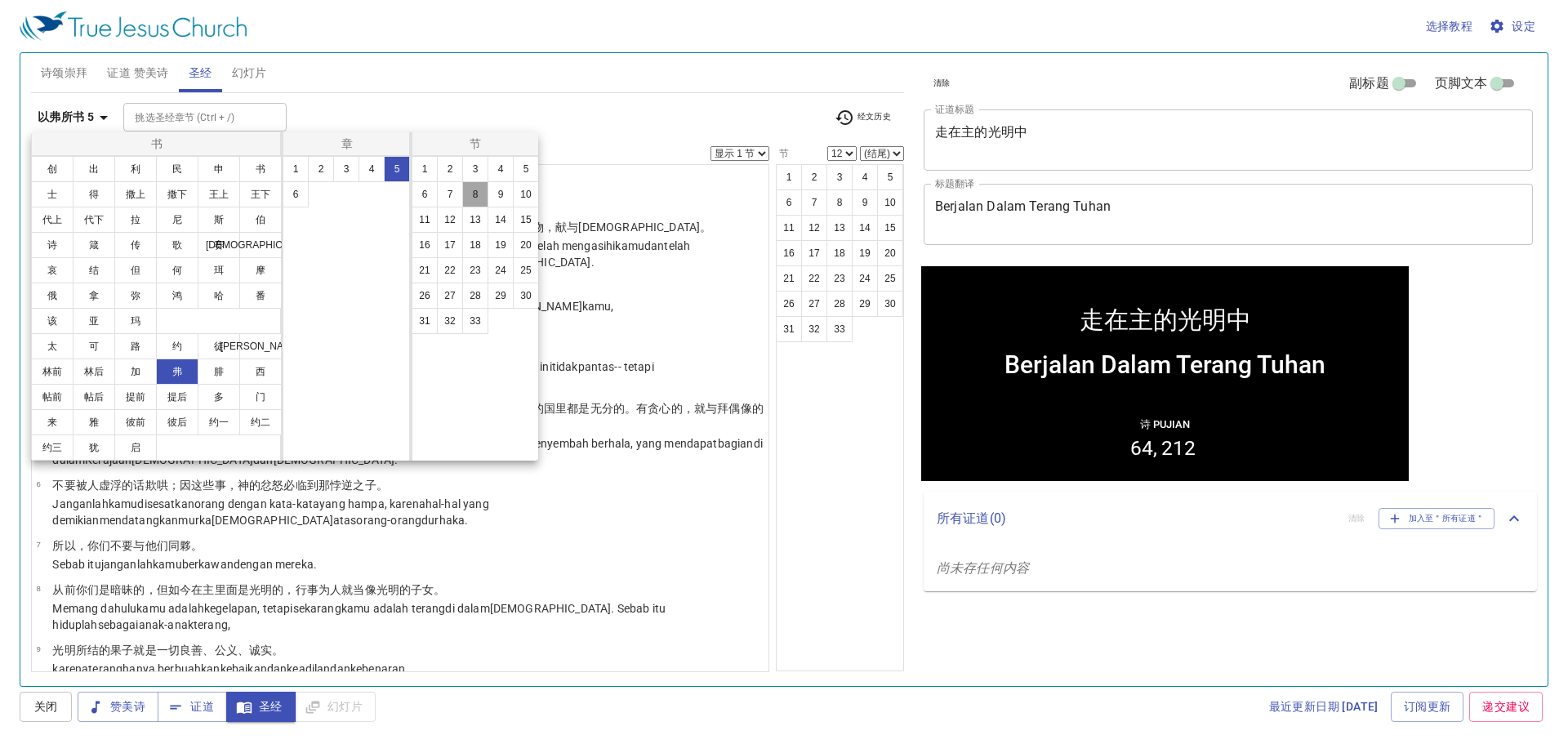
click at [476, 204] on button "8" at bounding box center [475, 195] width 26 height 26
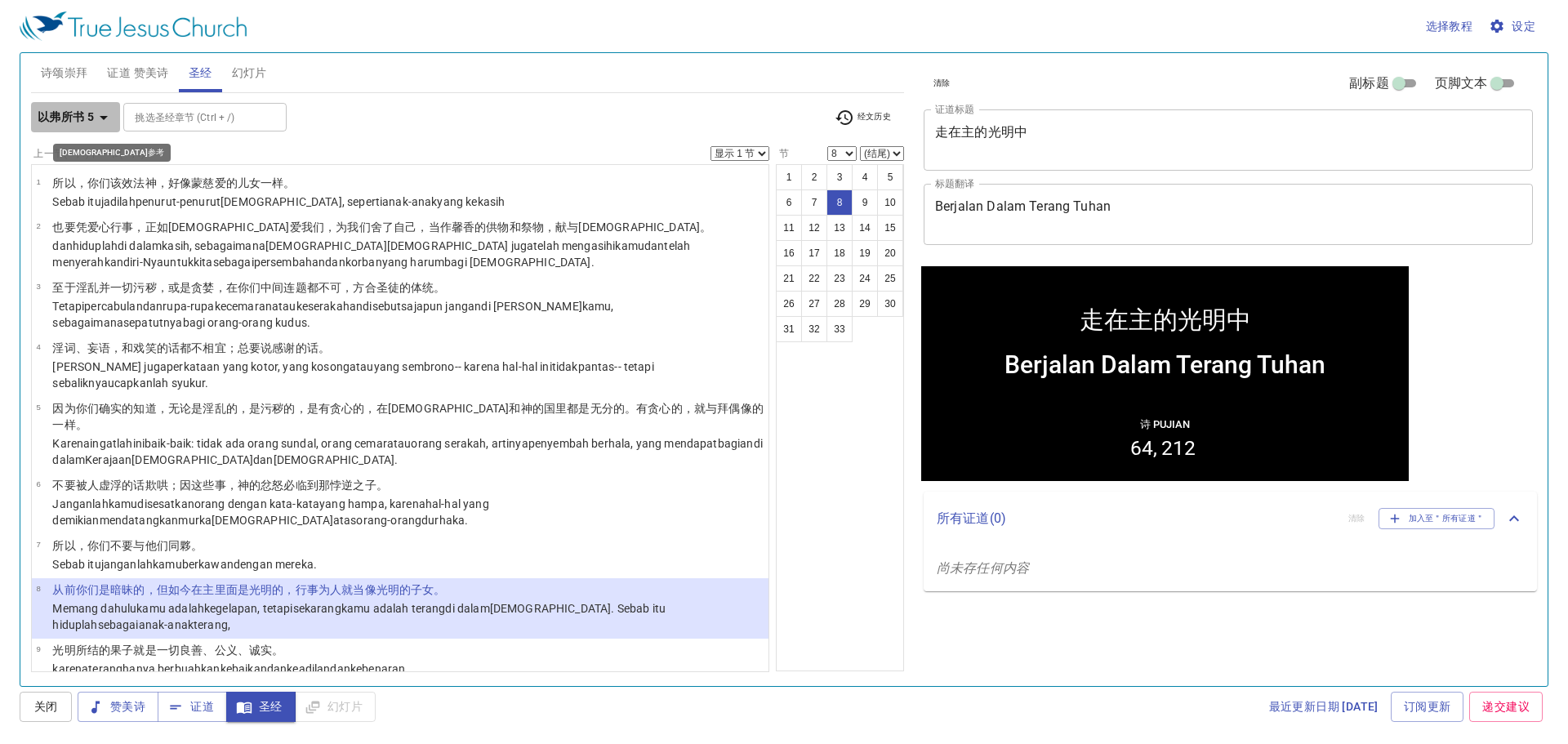
click at [98, 110] on icon "button" at bounding box center [104, 118] width 20 height 20
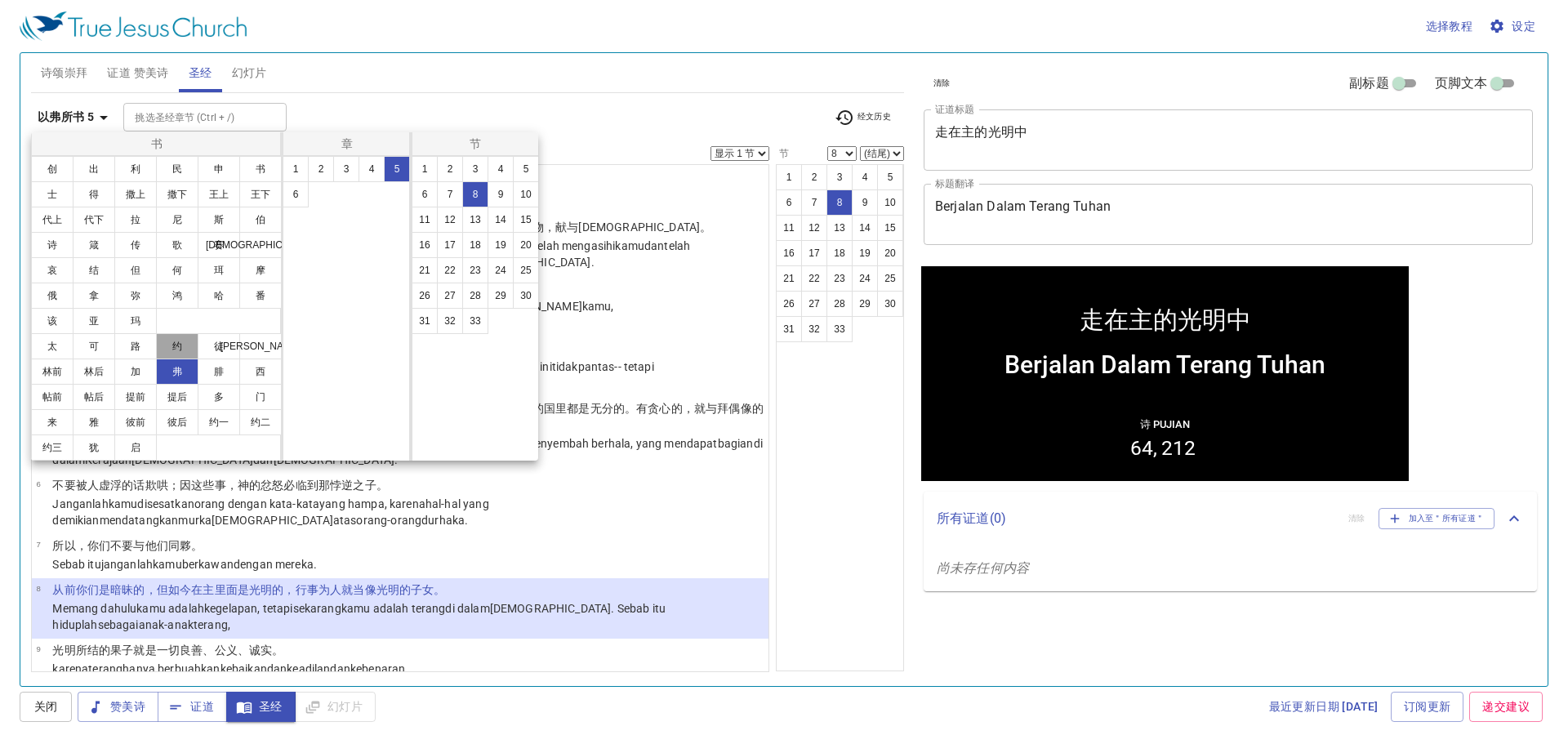
click at [167, 343] on button "约" at bounding box center [177, 346] width 43 height 26
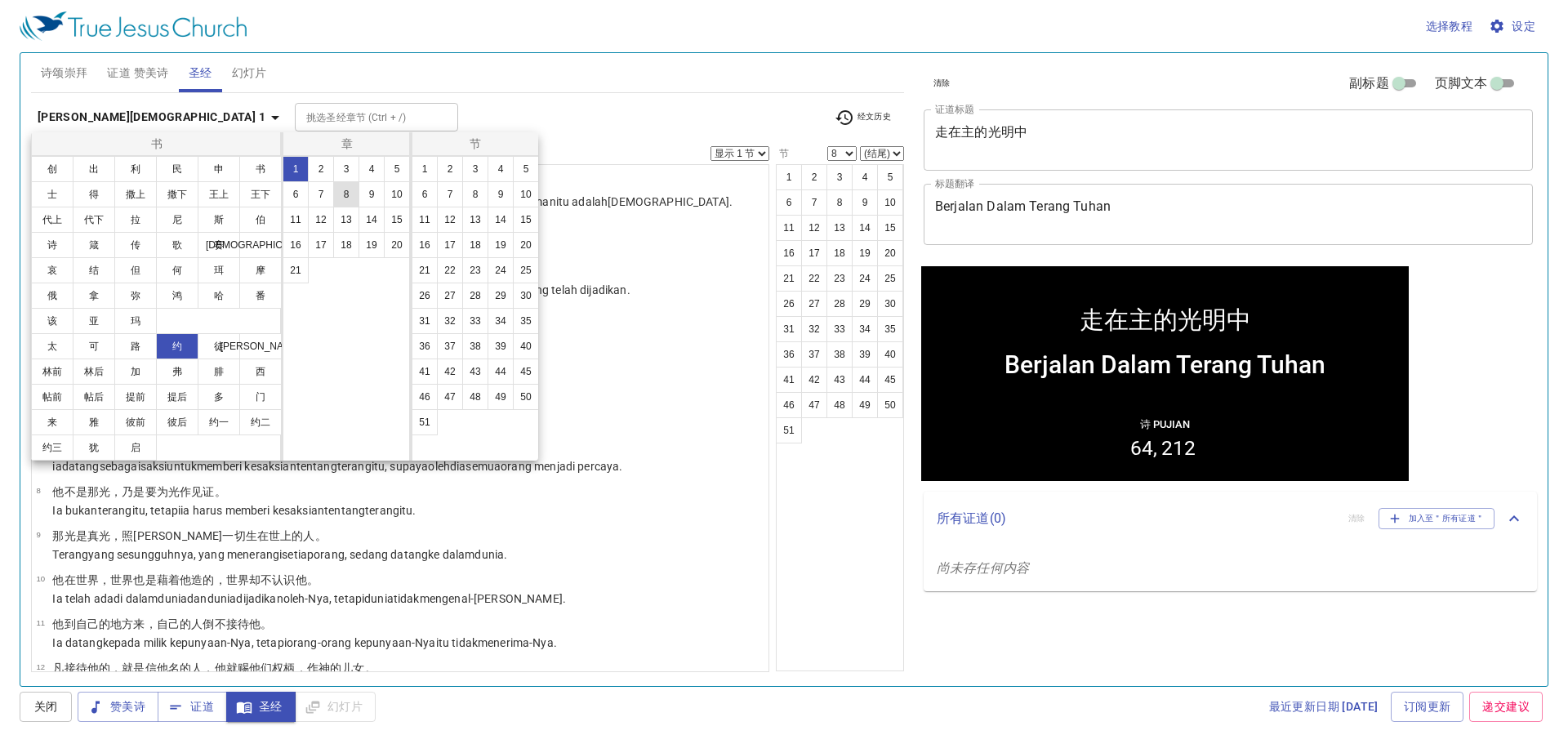
click at [353, 190] on button "8" at bounding box center [346, 195] width 26 height 26
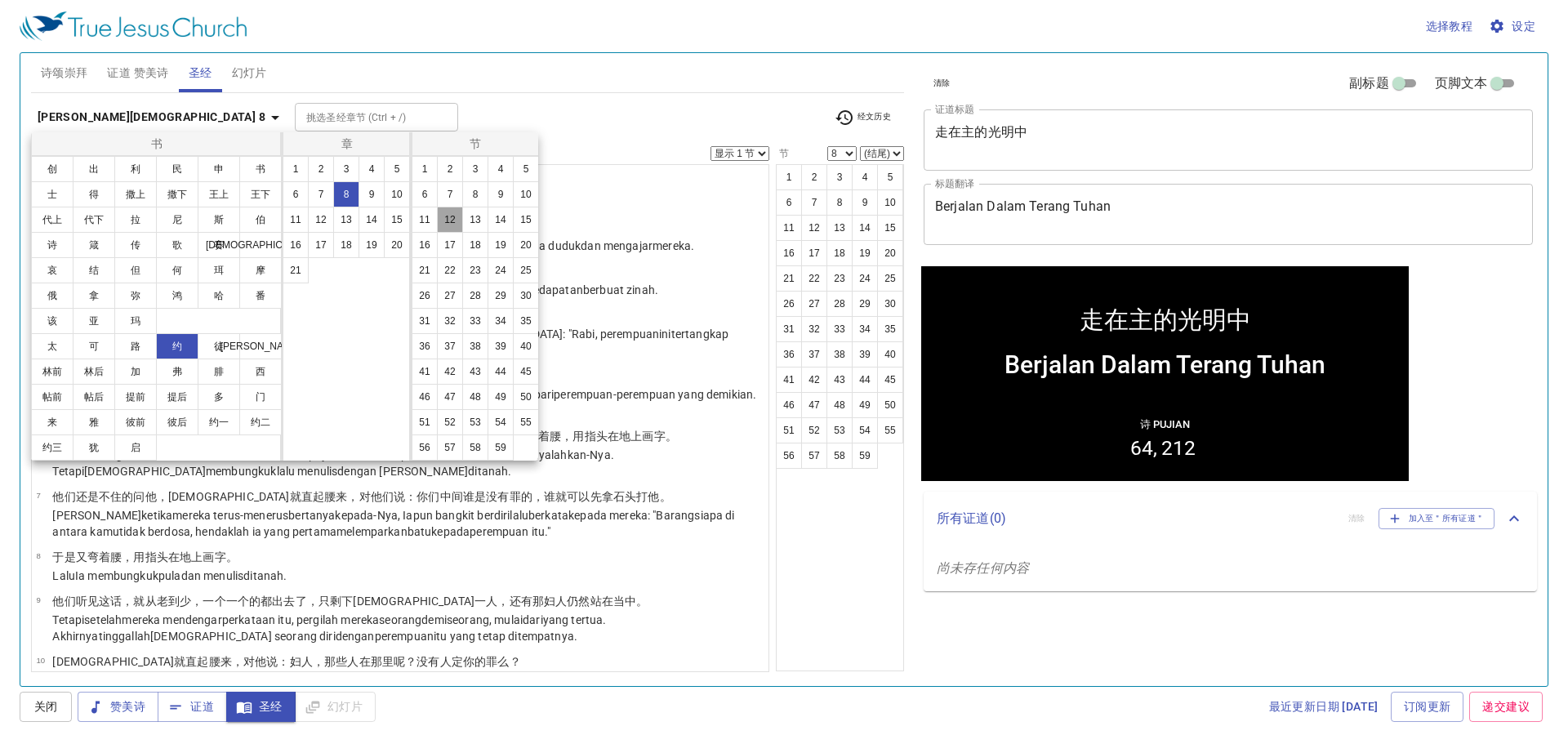
click at [457, 228] on button "12" at bounding box center [450, 220] width 26 height 26
select select "12"
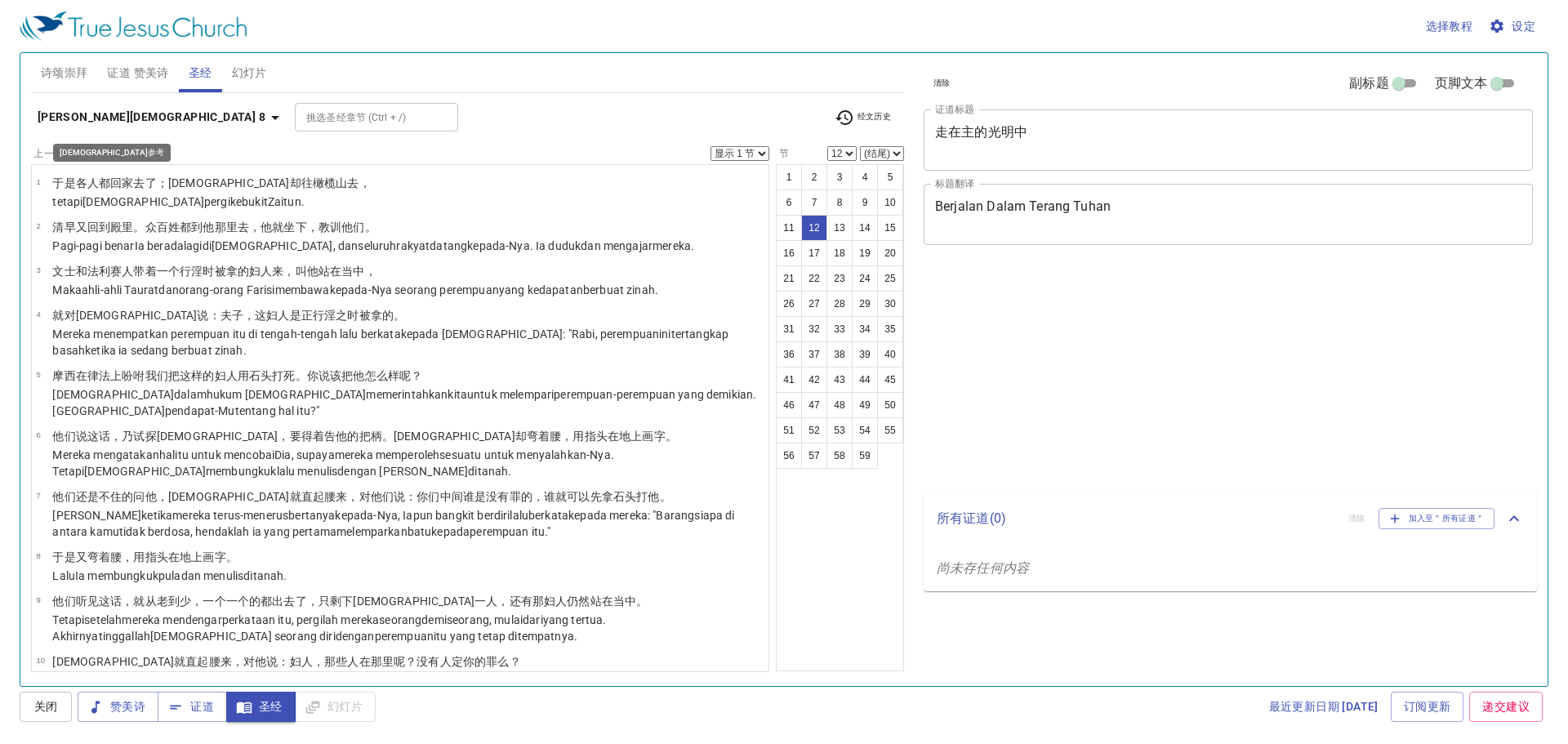
select select "12"
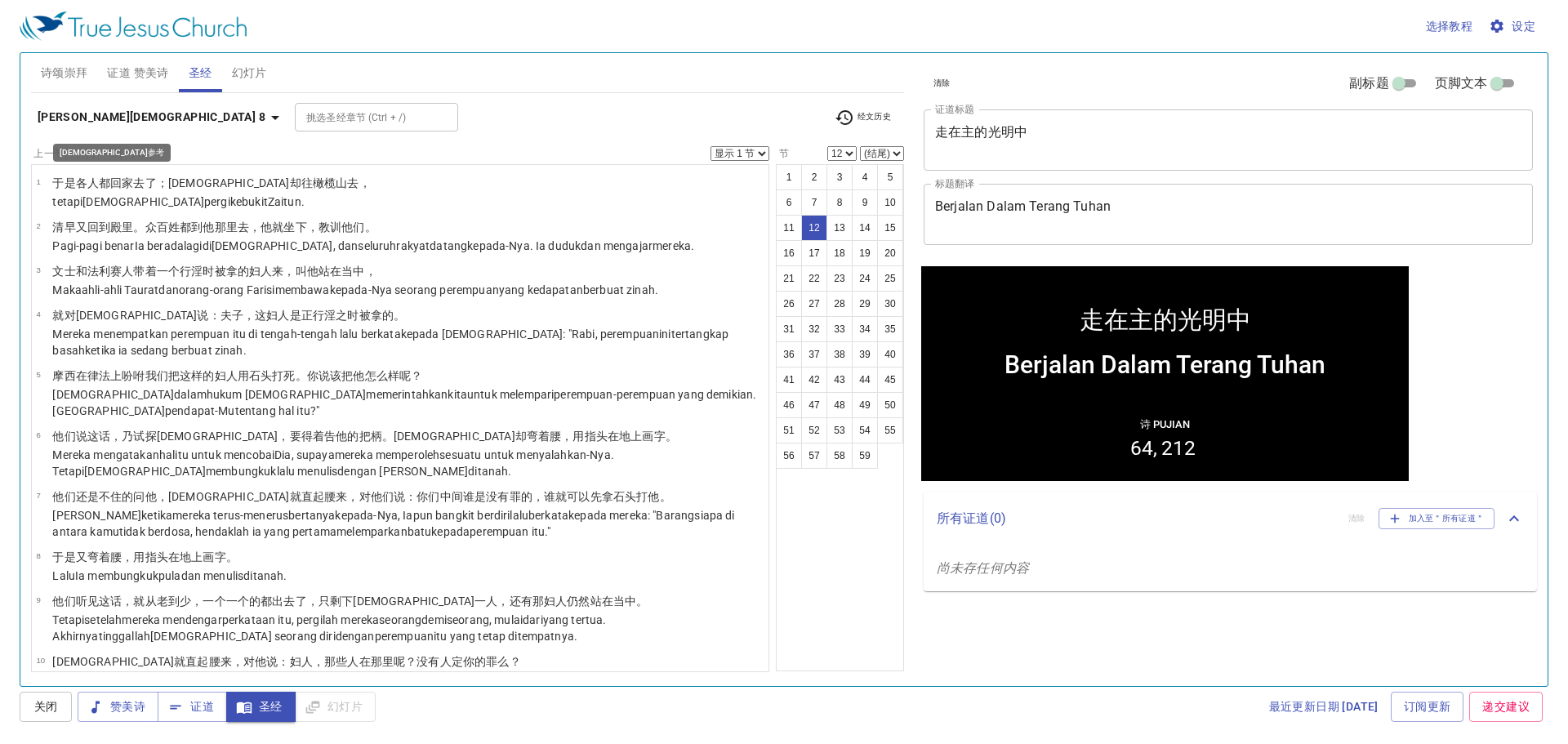
click at [85, 122] on b "约翰福音 8" at bounding box center [151, 117] width 227 height 21
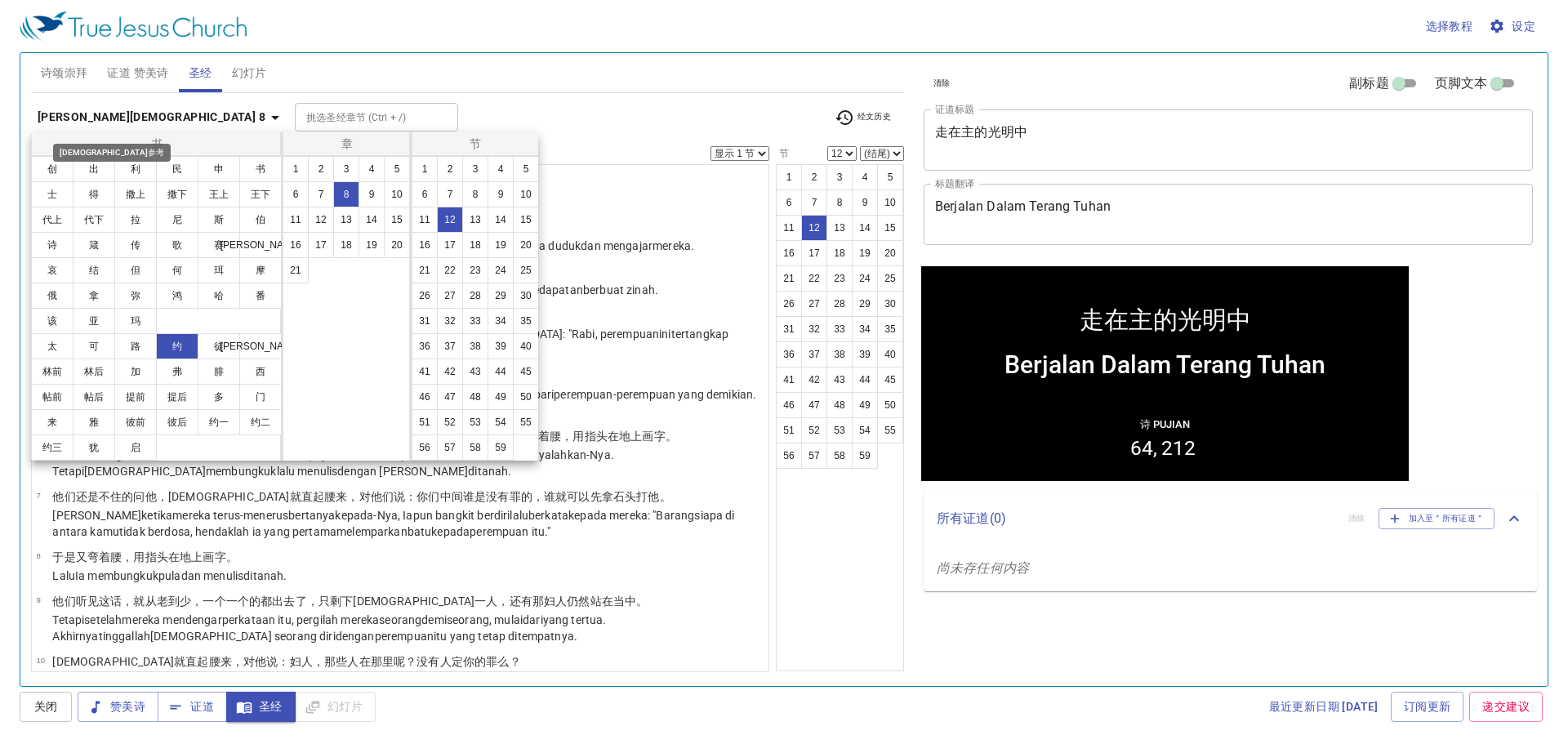
scroll to position [383, 0]
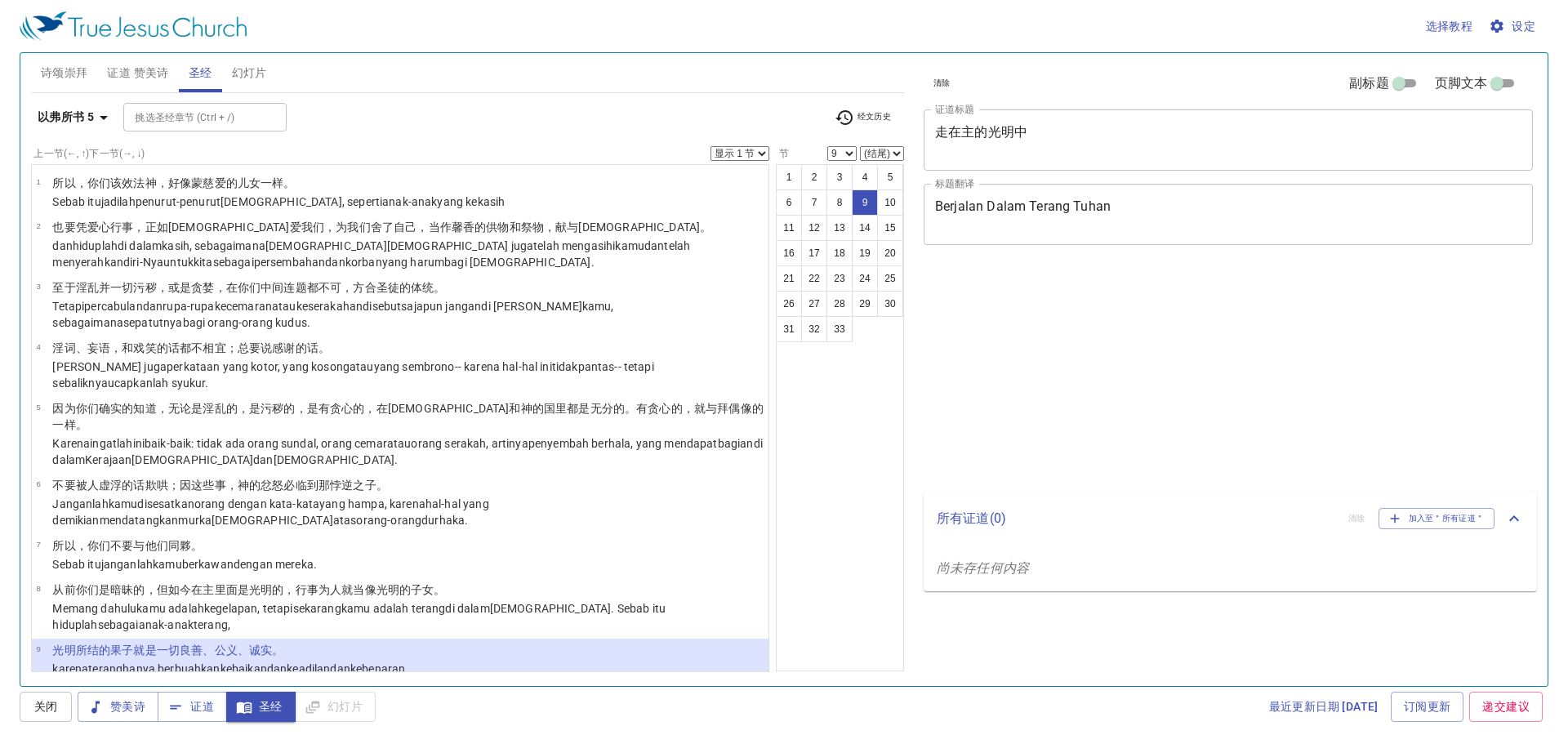
select select "9"
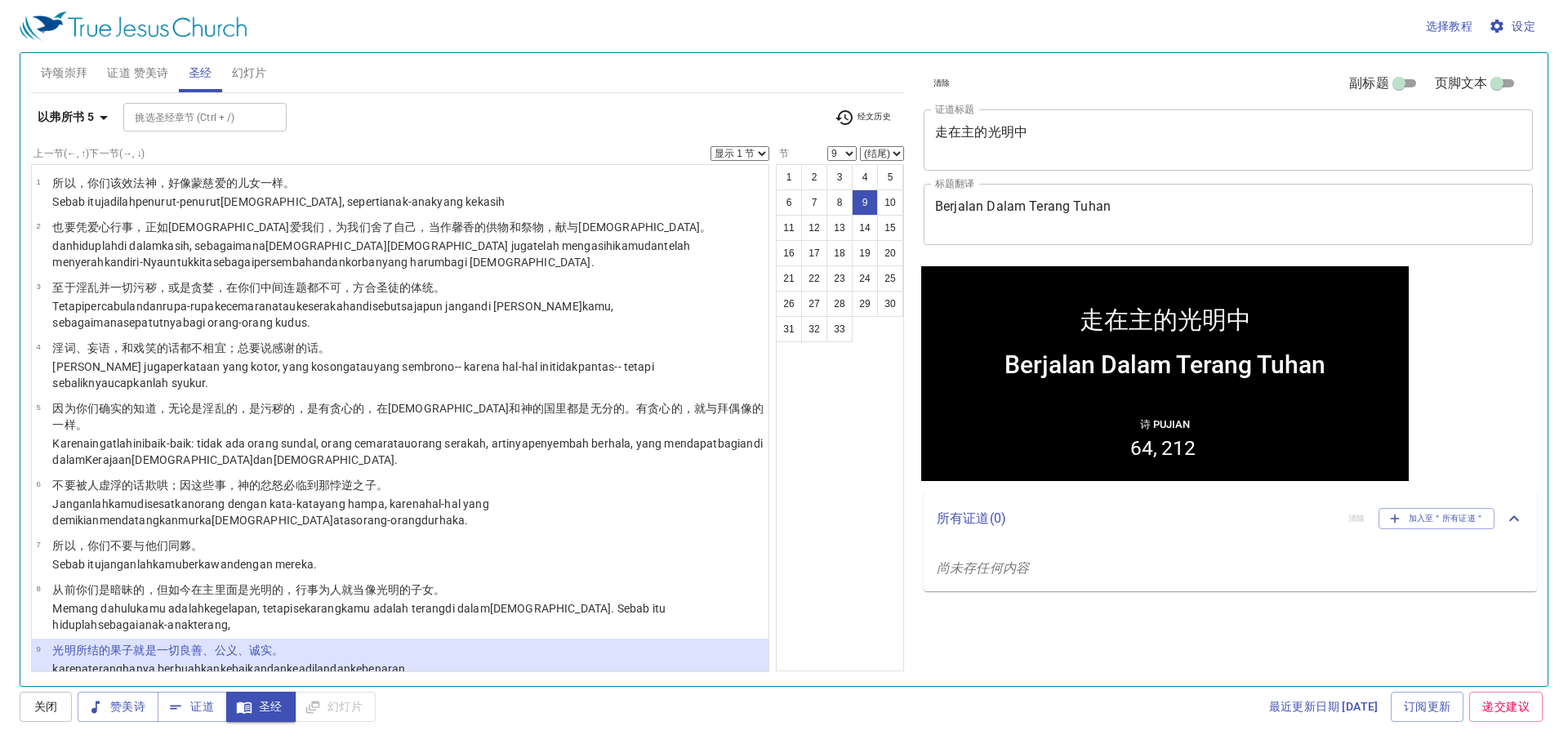
scroll to position [81, 0]
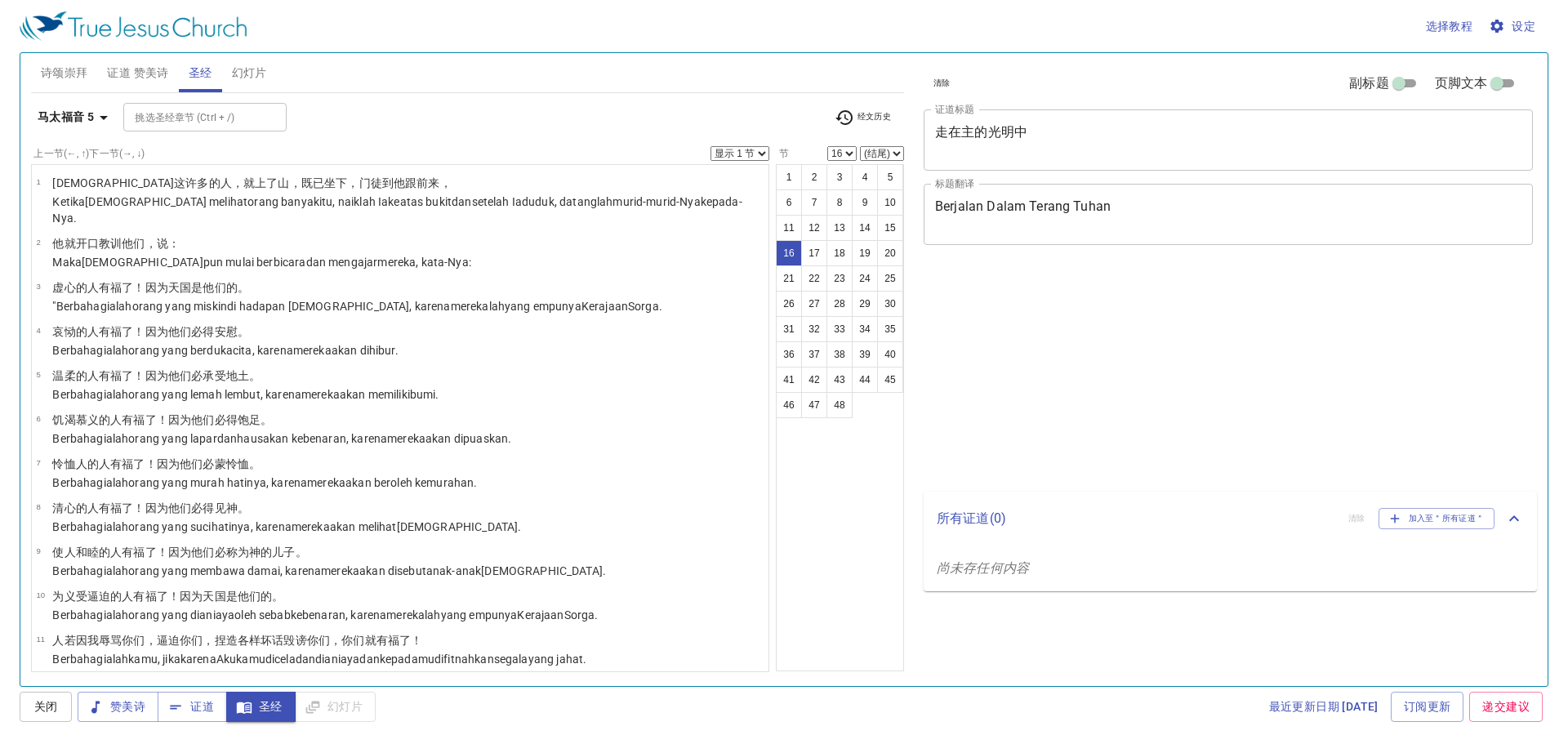
select select "16"
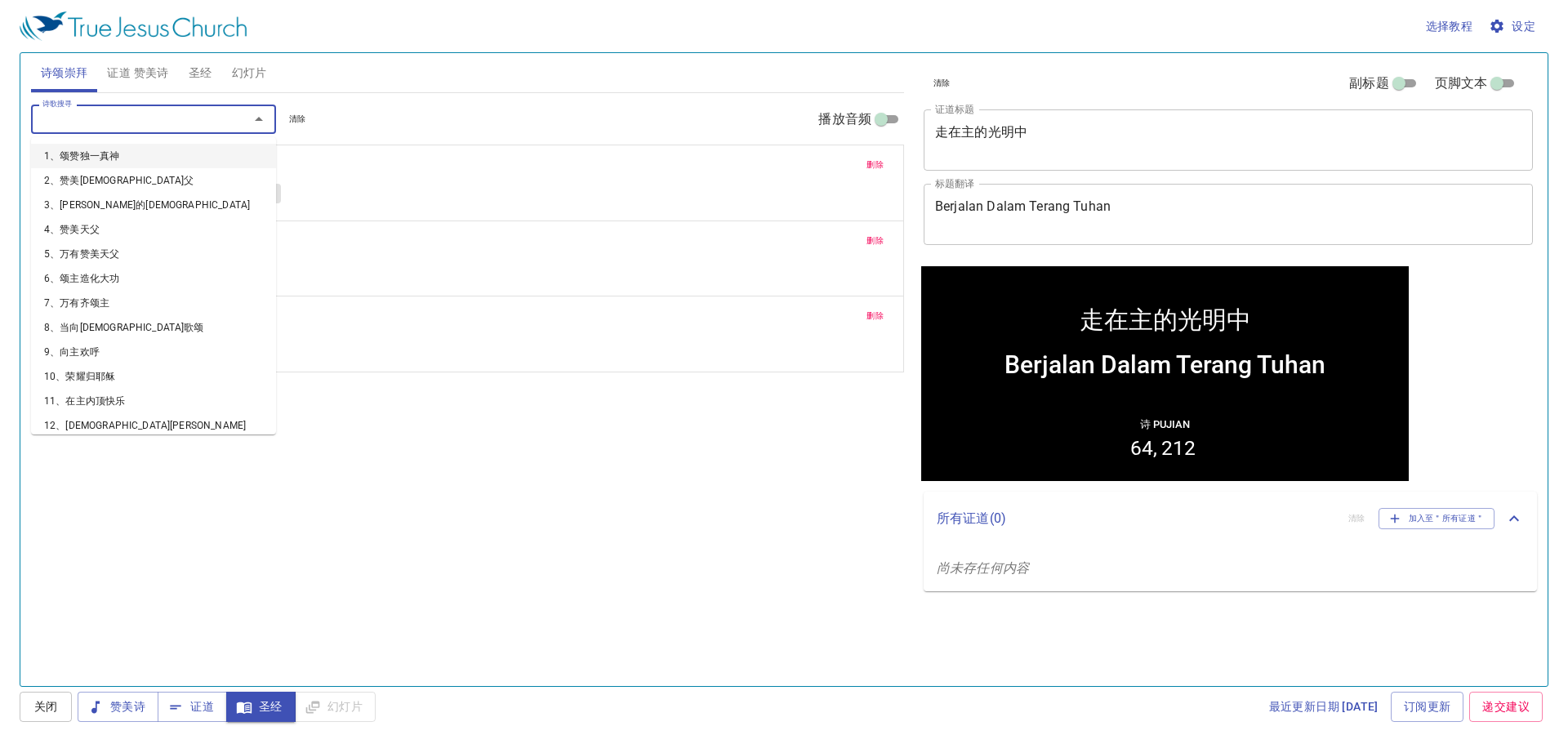
type input "1"
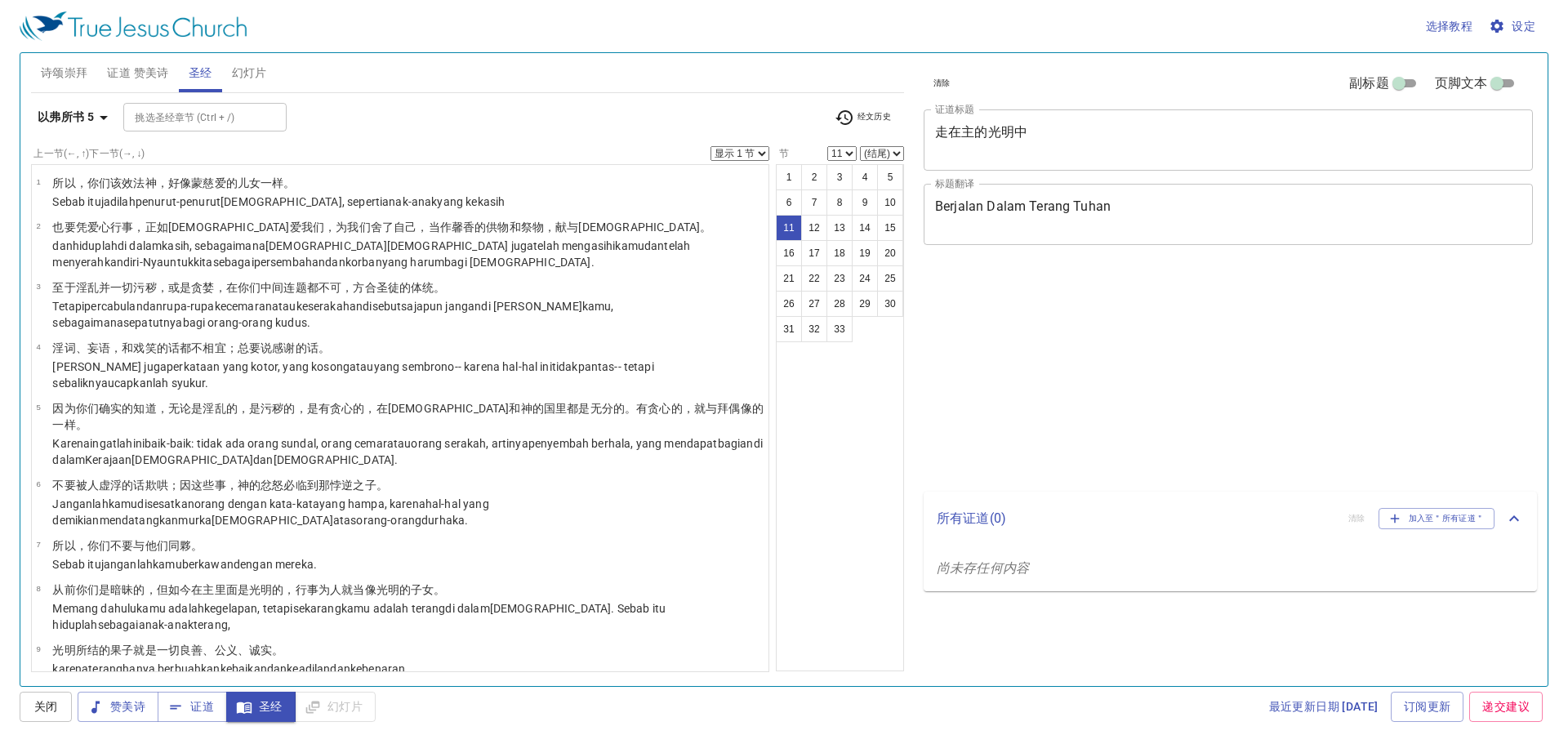
select select "11"
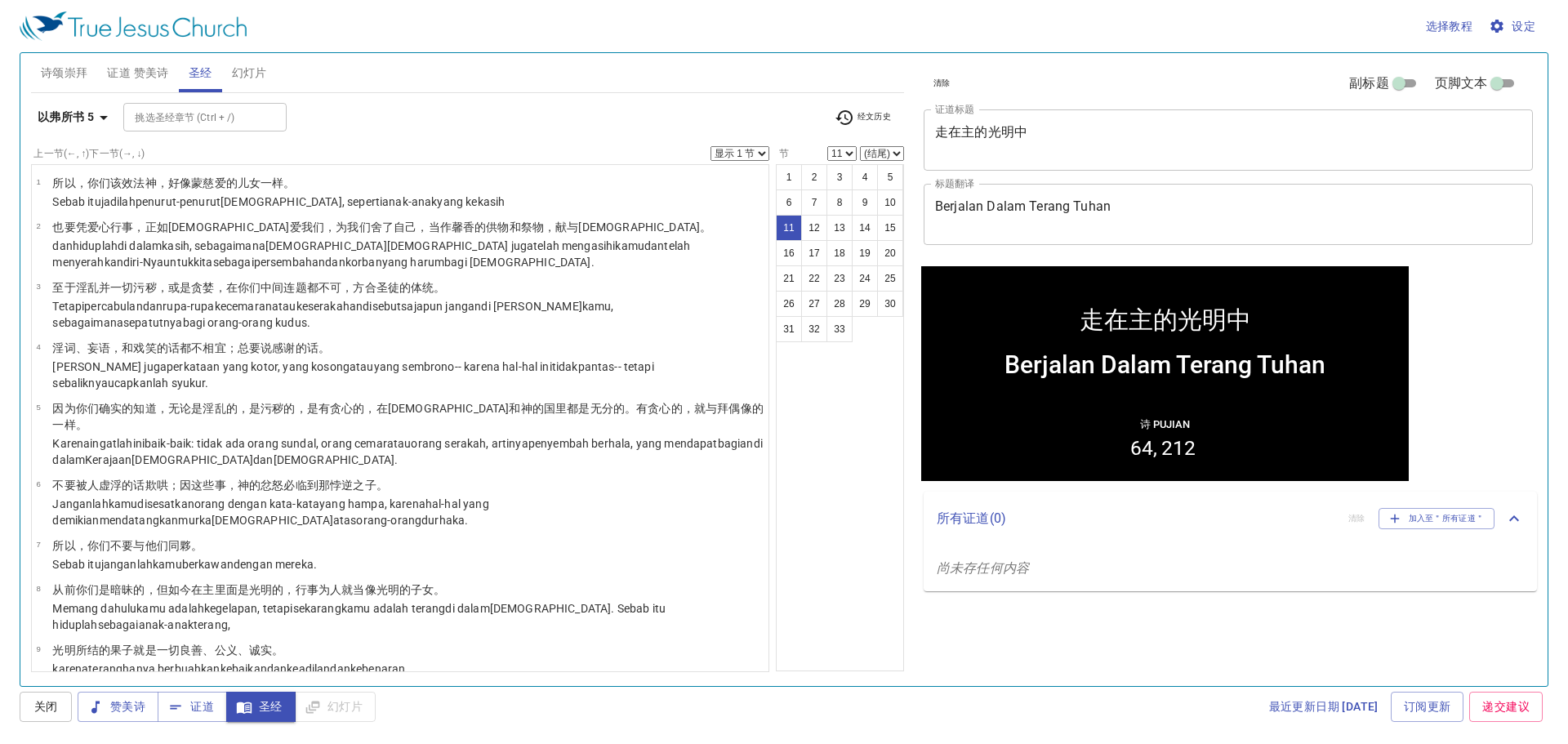
scroll to position [323, 0]
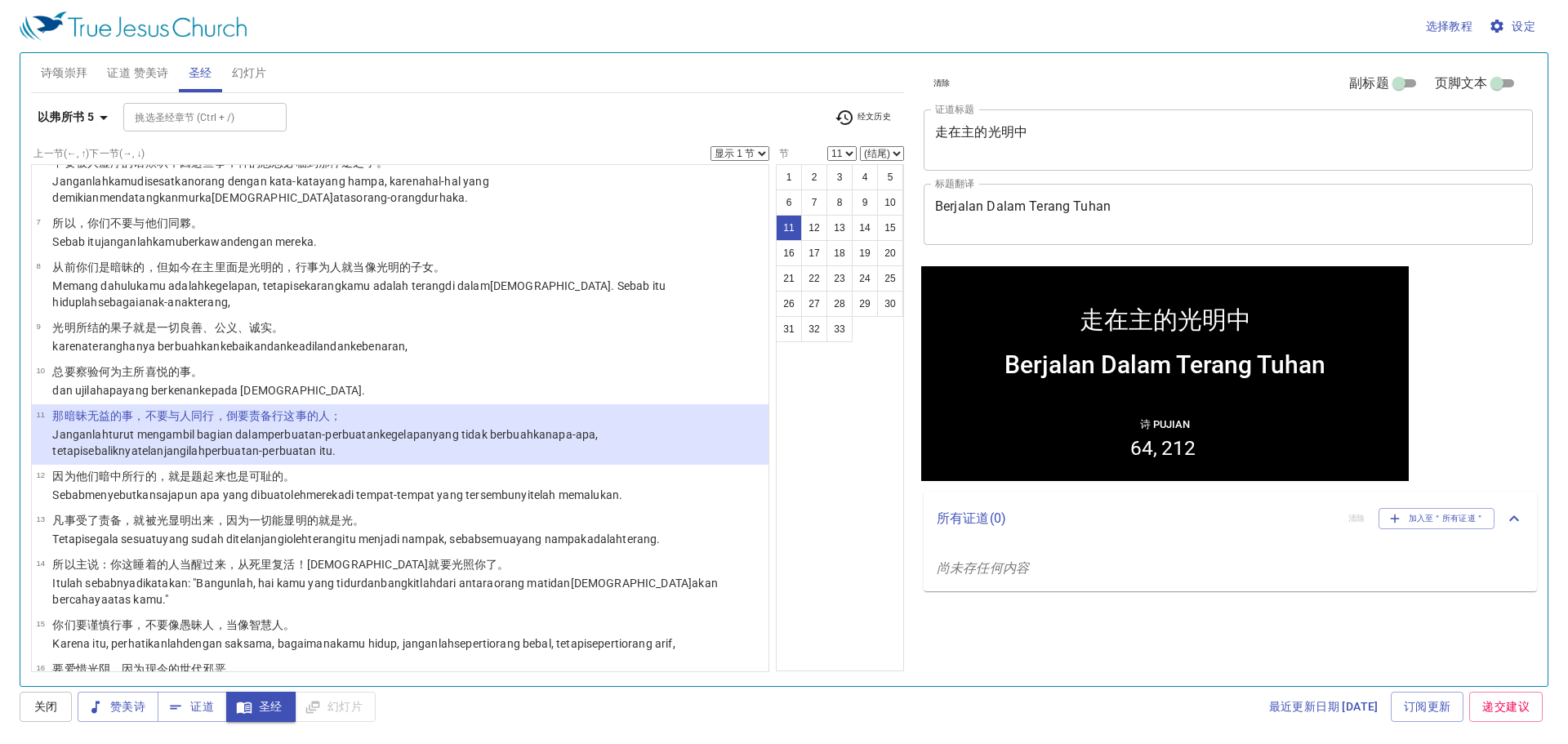
click at [158, 78] on span "证道 赞美诗" at bounding box center [138, 73] width 62 height 21
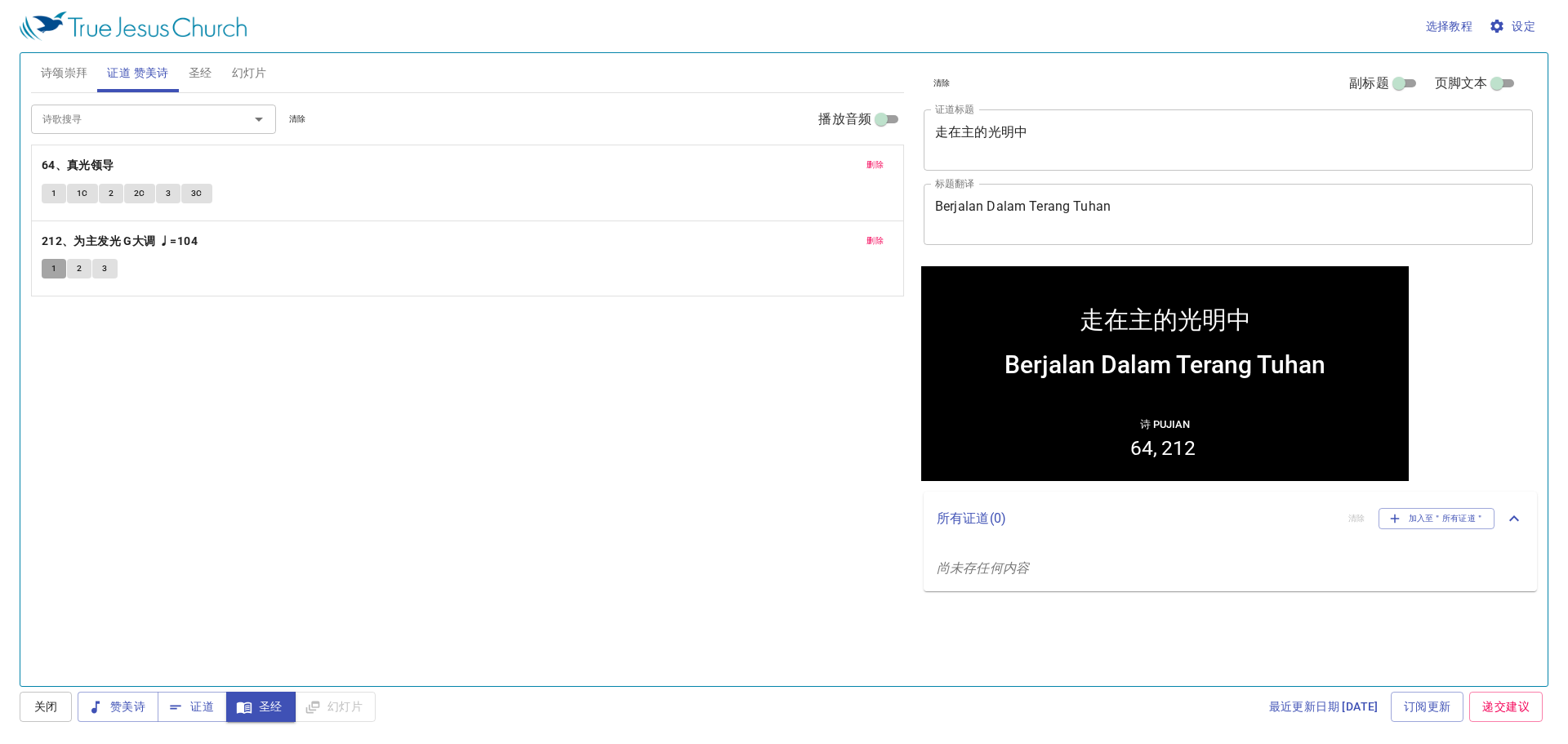
click at [59, 273] on button "1" at bounding box center [54, 269] width 25 height 20
click at [81, 262] on span "2" at bounding box center [78, 268] width 5 height 15
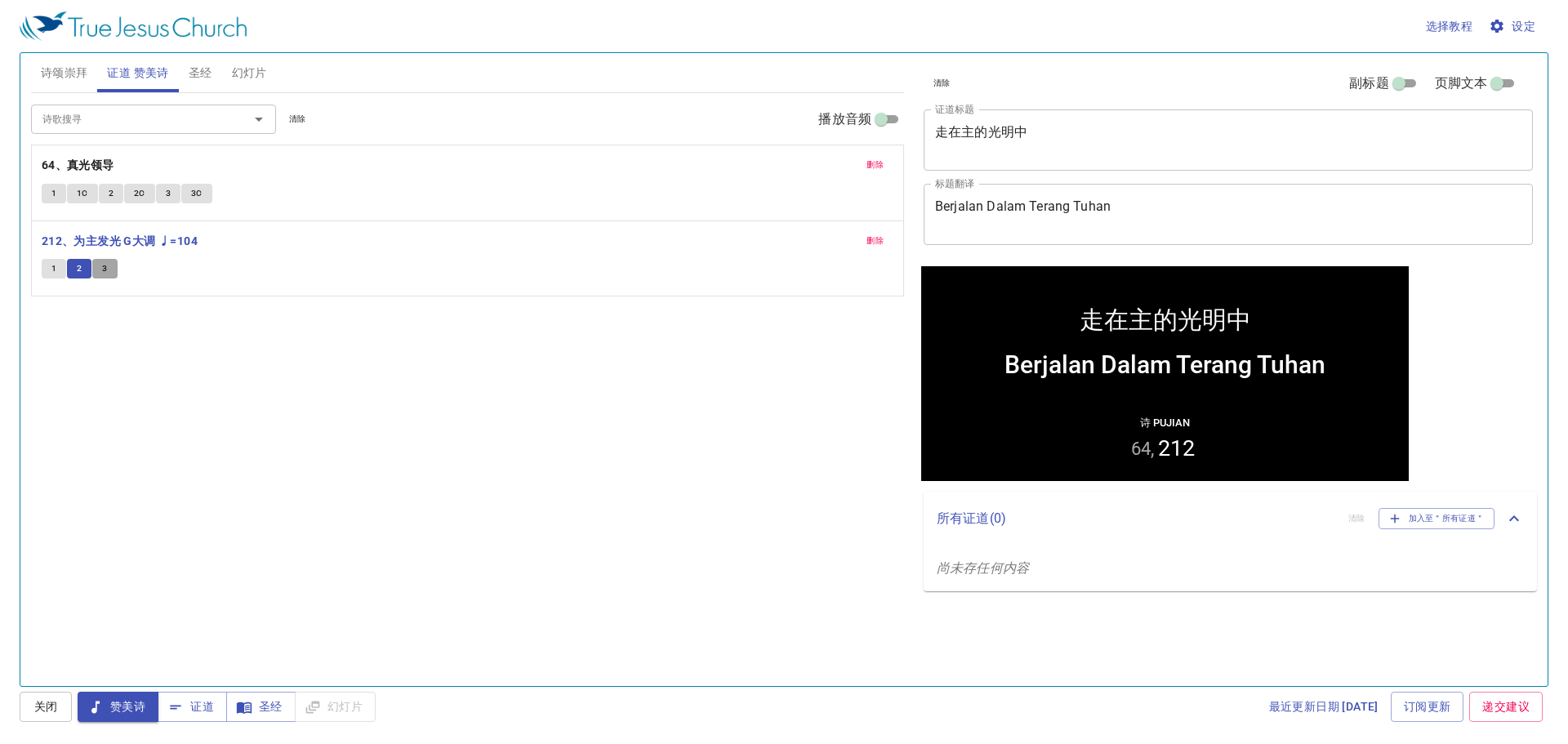
click at [92, 271] on button "3" at bounding box center [104, 269] width 25 height 20
